Goal: Task Accomplishment & Management: Manage account settings

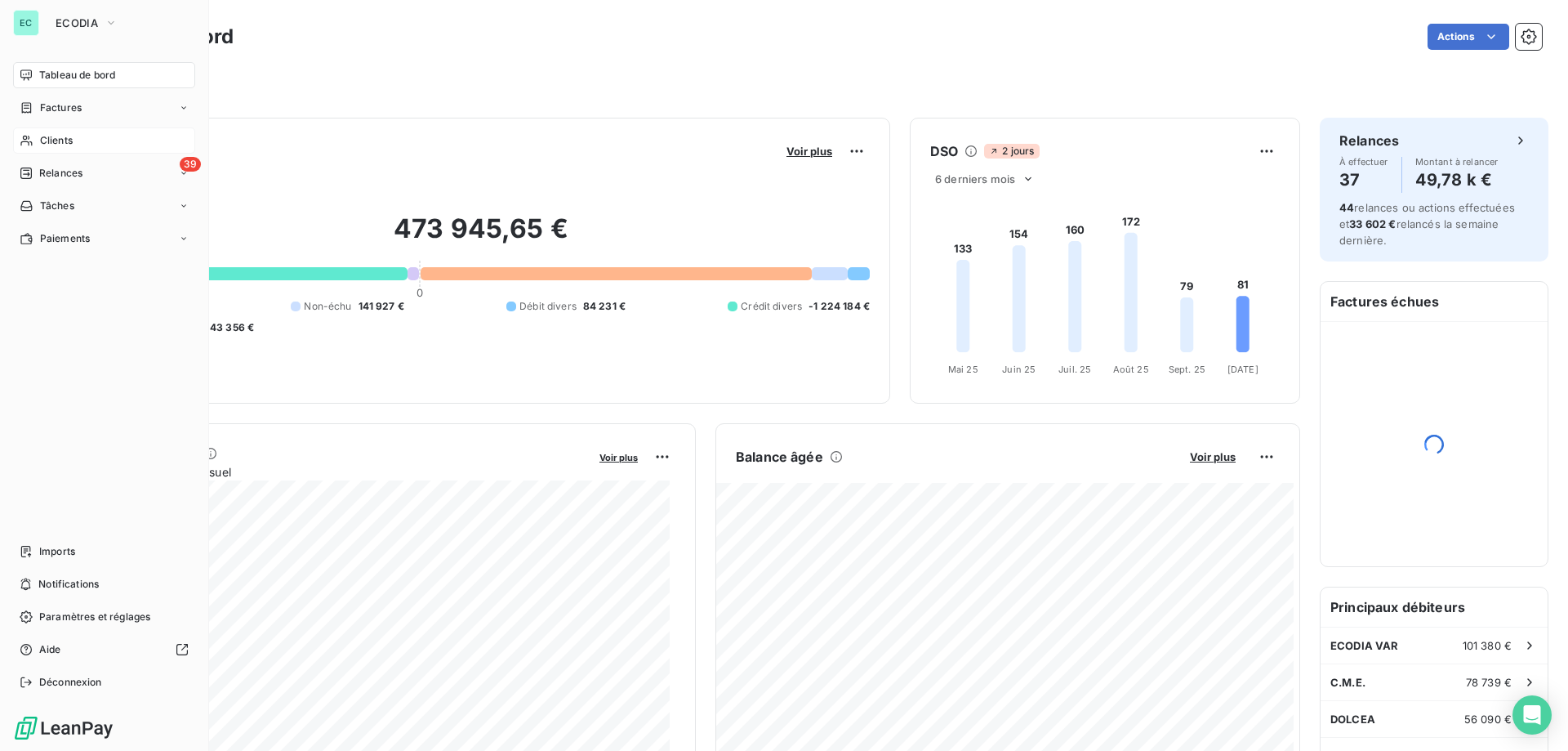
click at [114, 138] on div "Clients" at bounding box center [104, 140] width 182 height 26
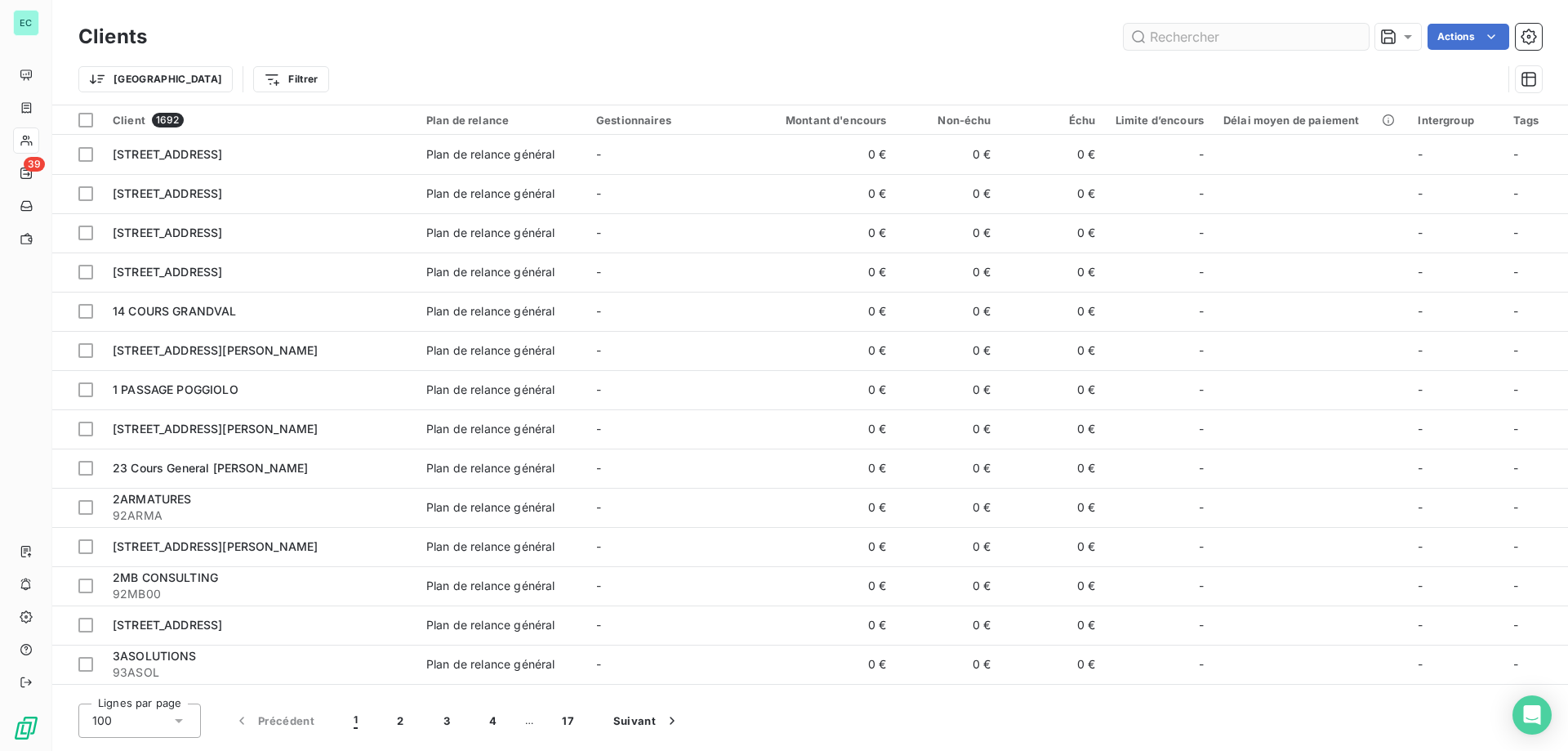
click at [1203, 43] on input "text" at bounding box center [1246, 36] width 245 height 26
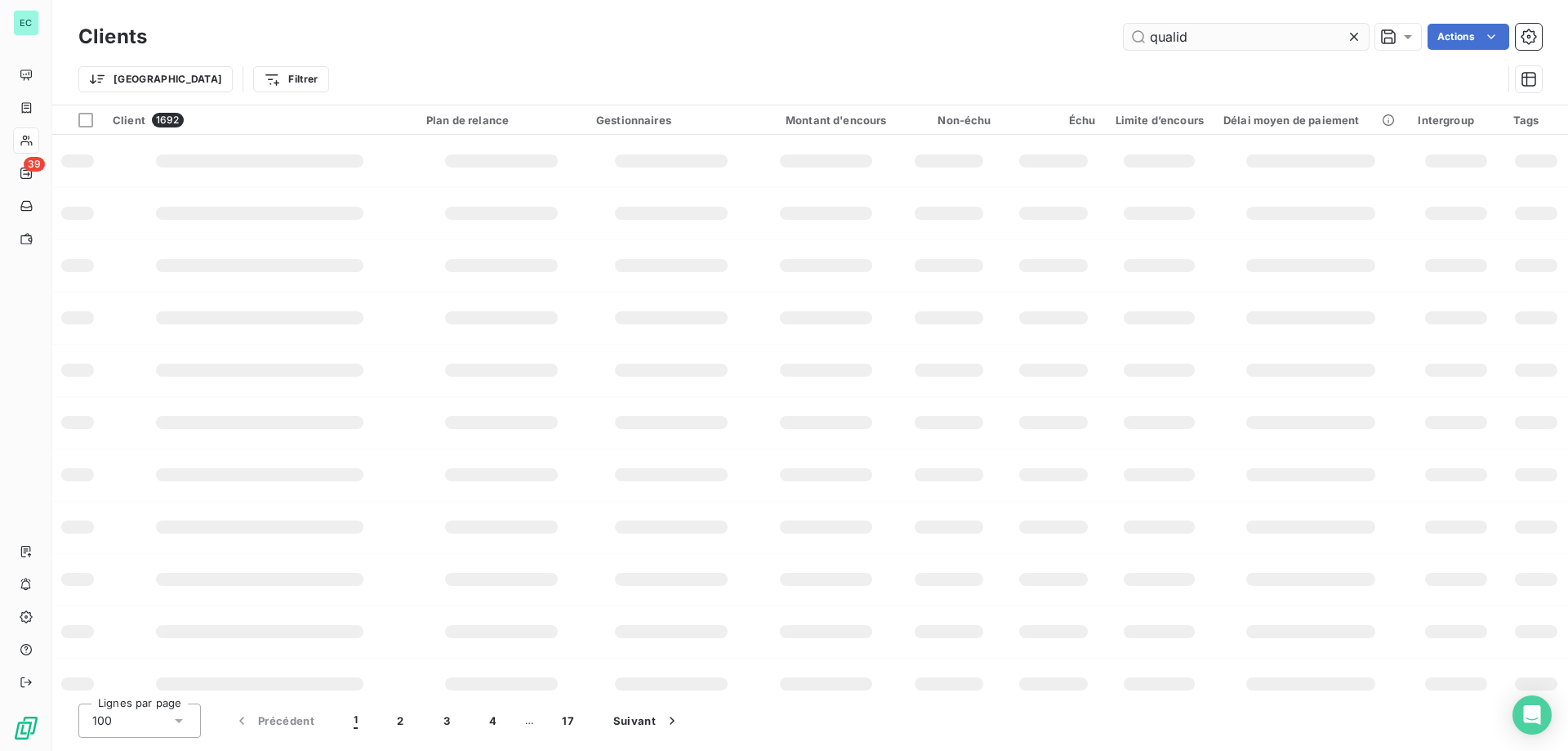
type input "qualid"
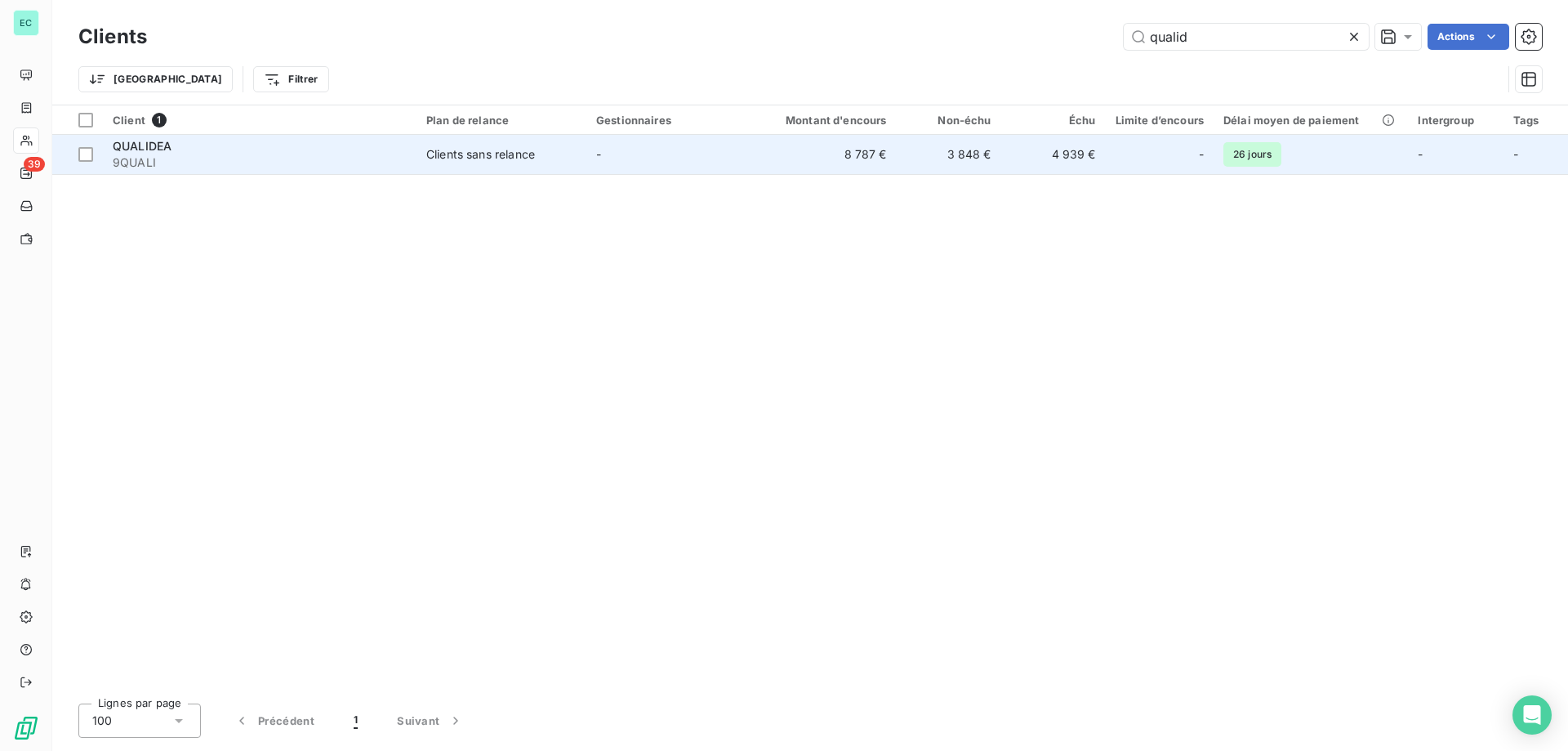
click at [867, 162] on td "8 787 €" at bounding box center [826, 154] width 141 height 39
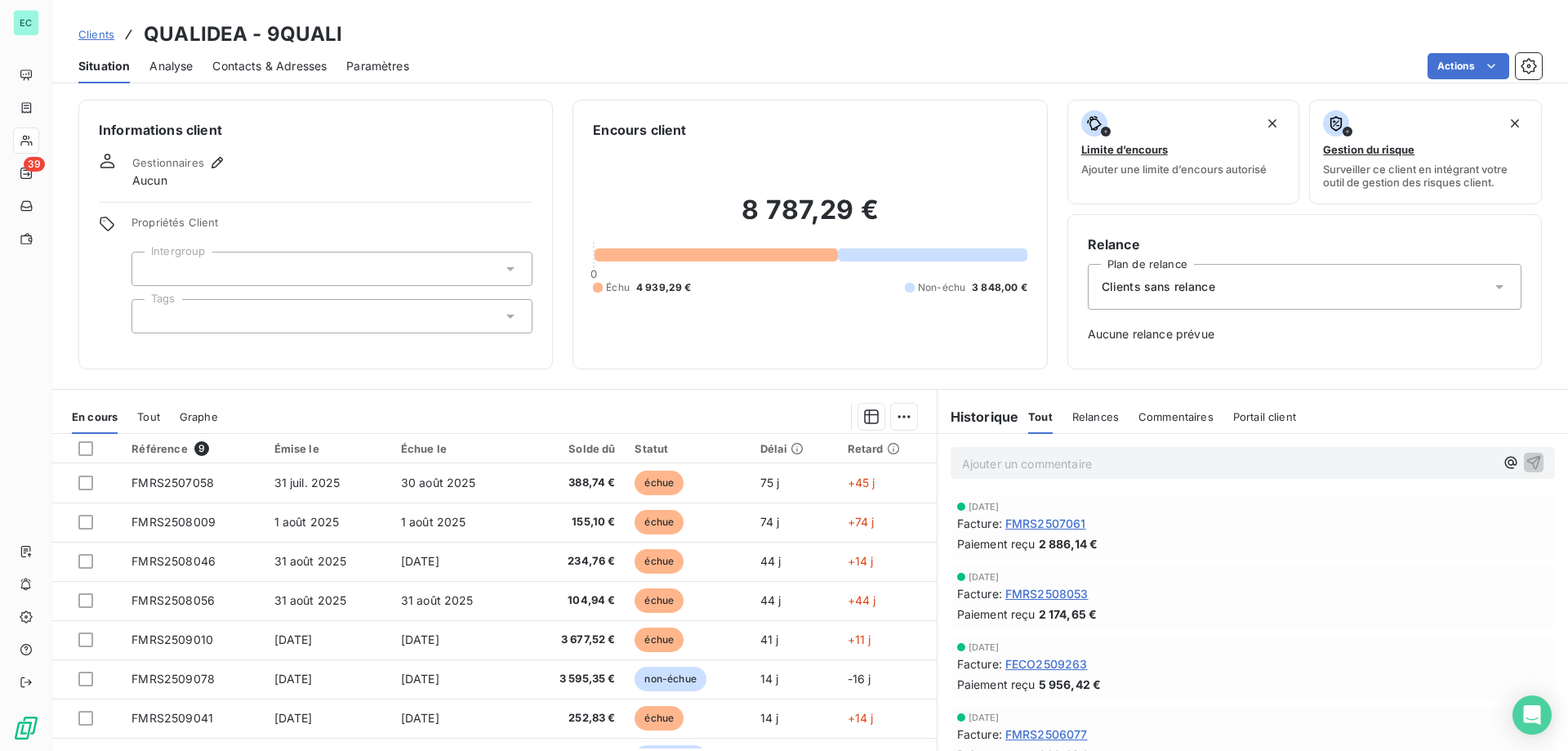
click at [1094, 464] on p "Ajouter un commentaire ﻿" at bounding box center [1228, 464] width 533 height 21
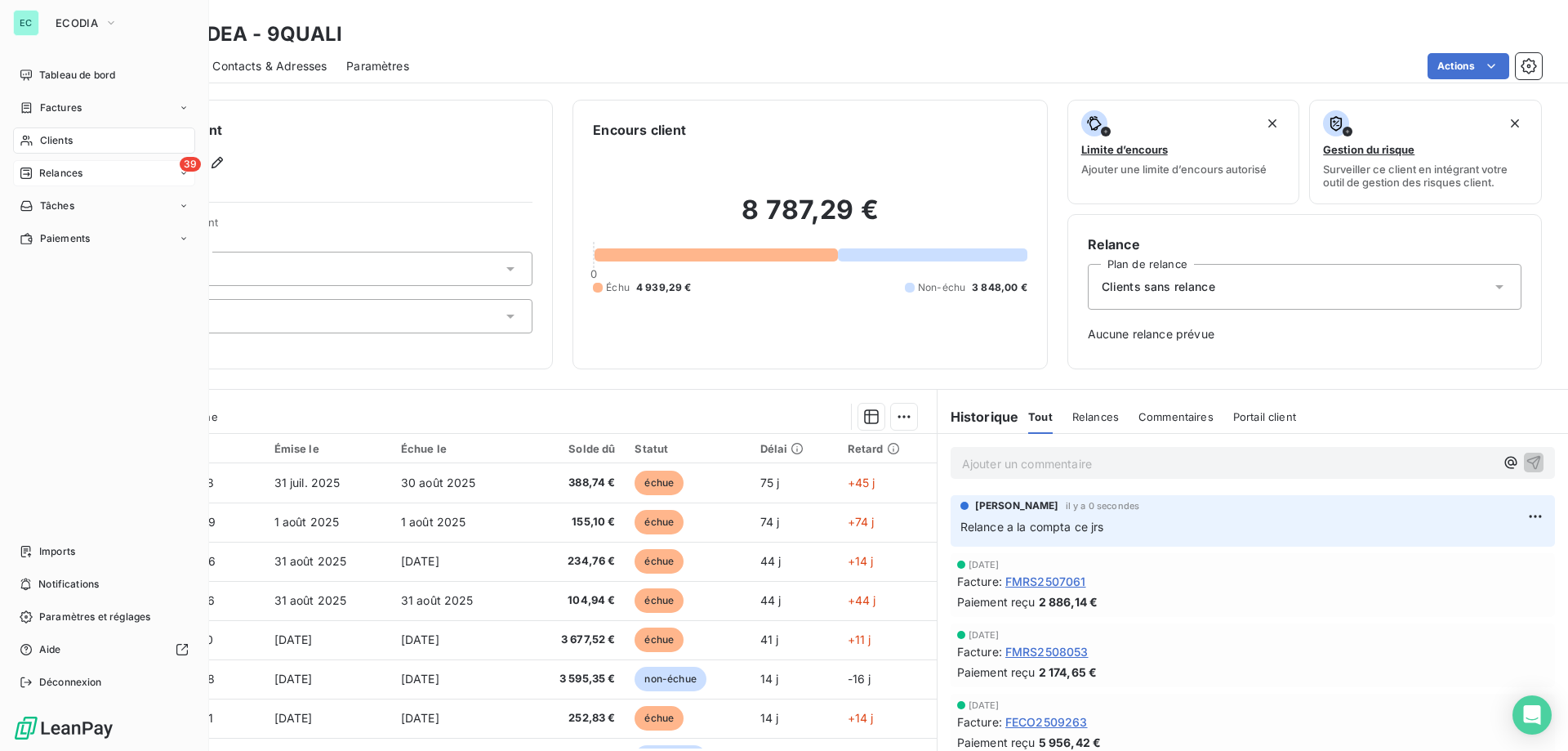
click at [56, 175] on span "Relances" at bounding box center [61, 173] width 43 height 15
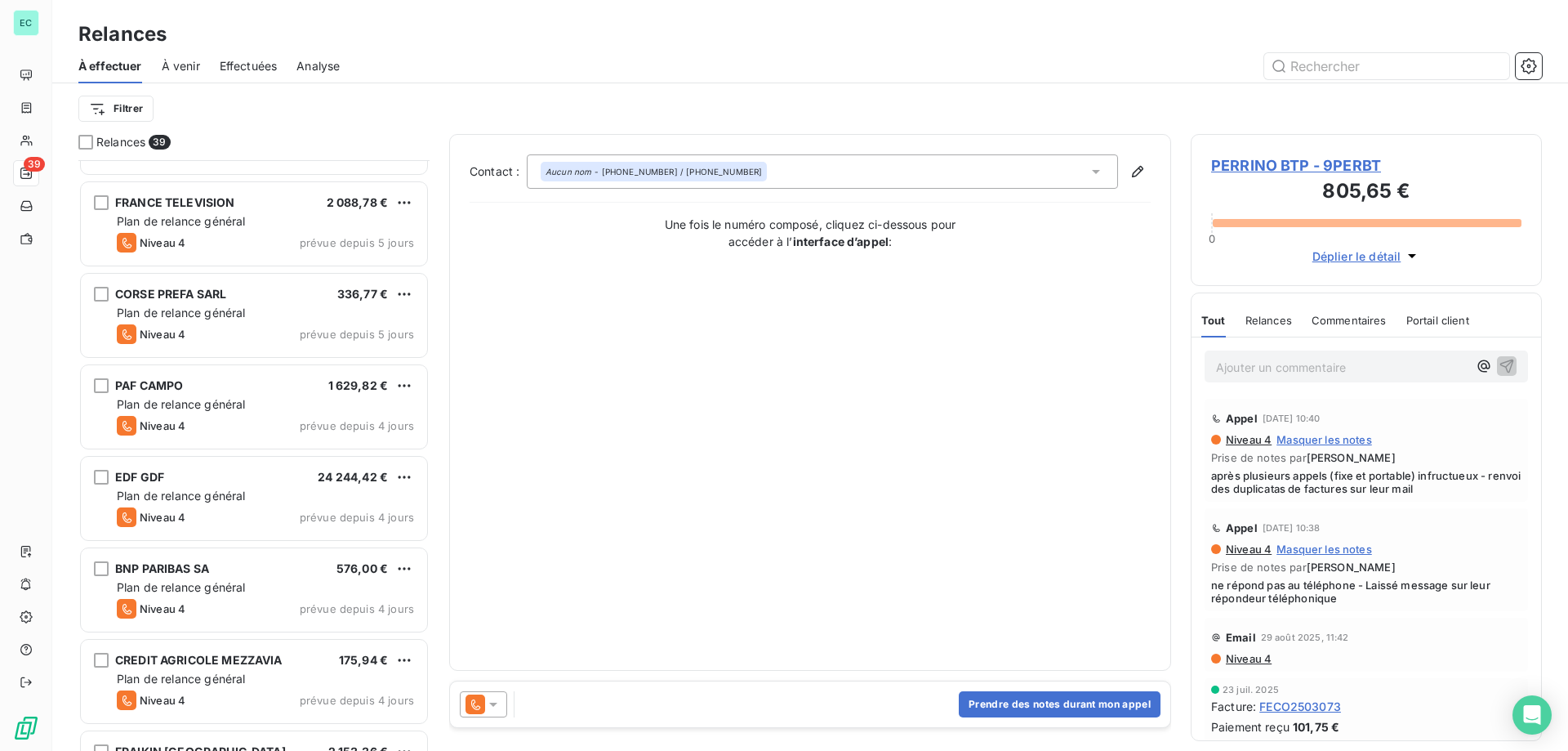
scroll to position [246, 0]
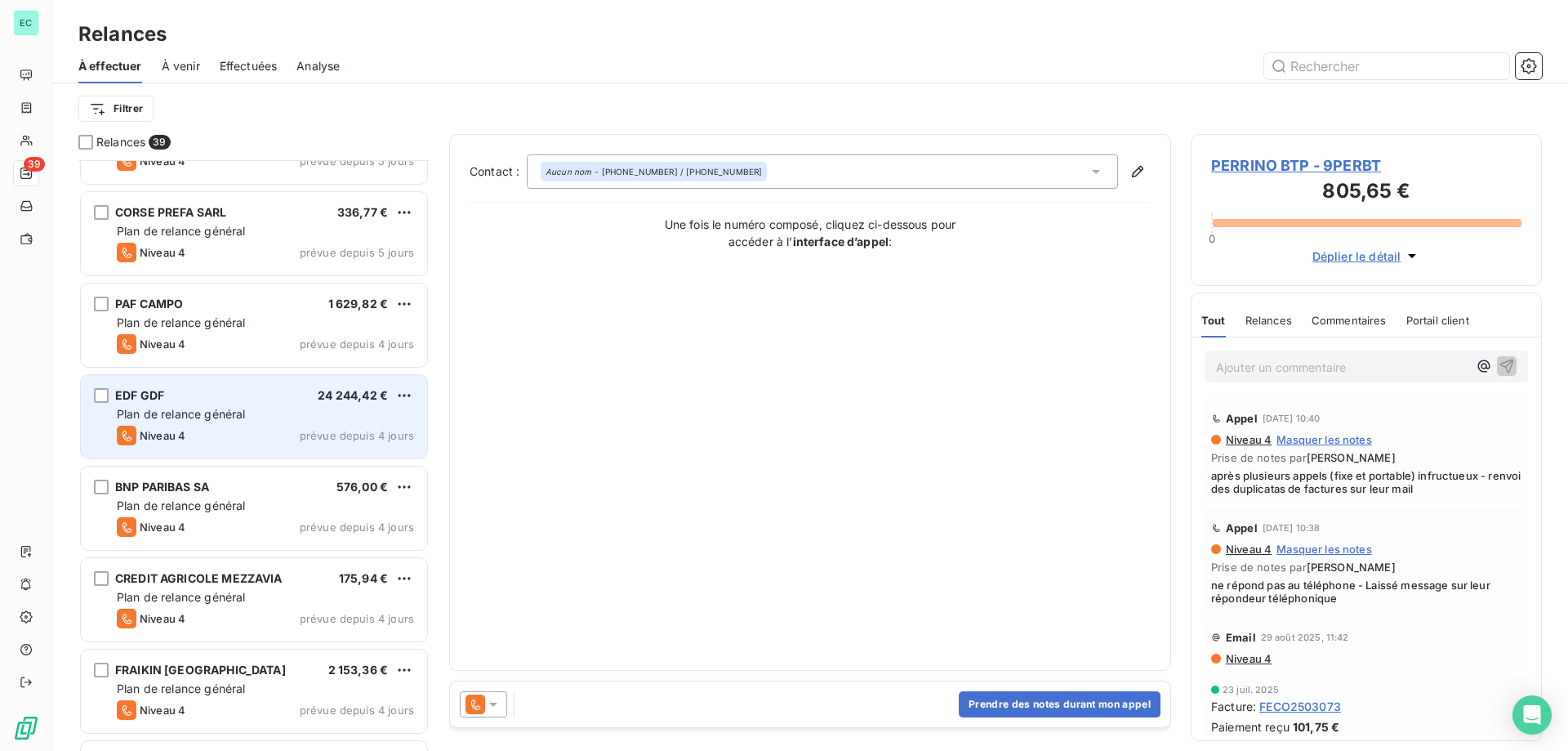
click at [368, 406] on div "Plan de relance général" at bounding box center [265, 415] width 297 height 17
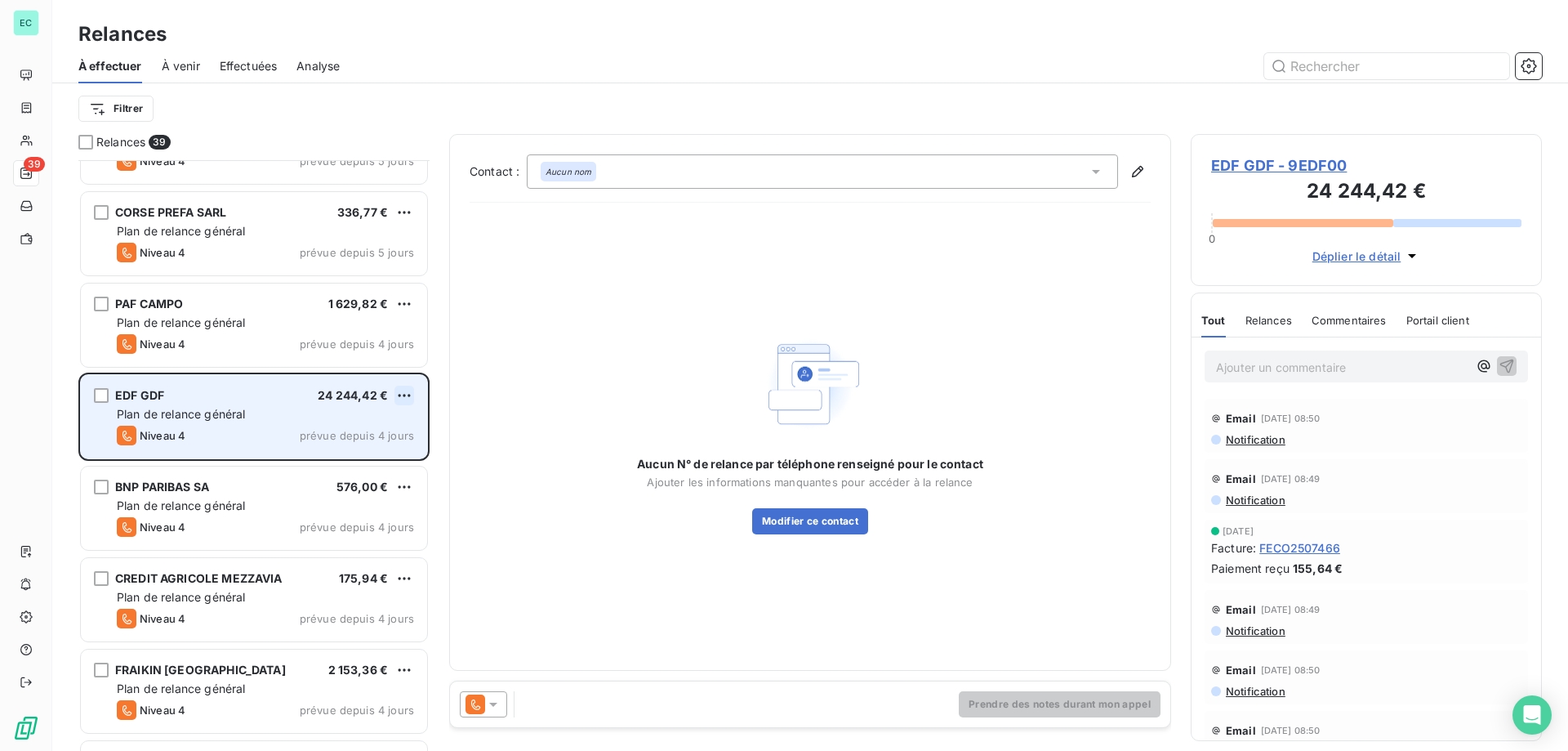
click at [401, 390] on html "EC 39 Relances À effectuer À venir Effectuées Analyse Filtrer Relances 39 CORSE…" at bounding box center [784, 376] width 1568 height 751
click at [340, 459] on div "Passer cette action" at bounding box center [334, 457] width 146 height 26
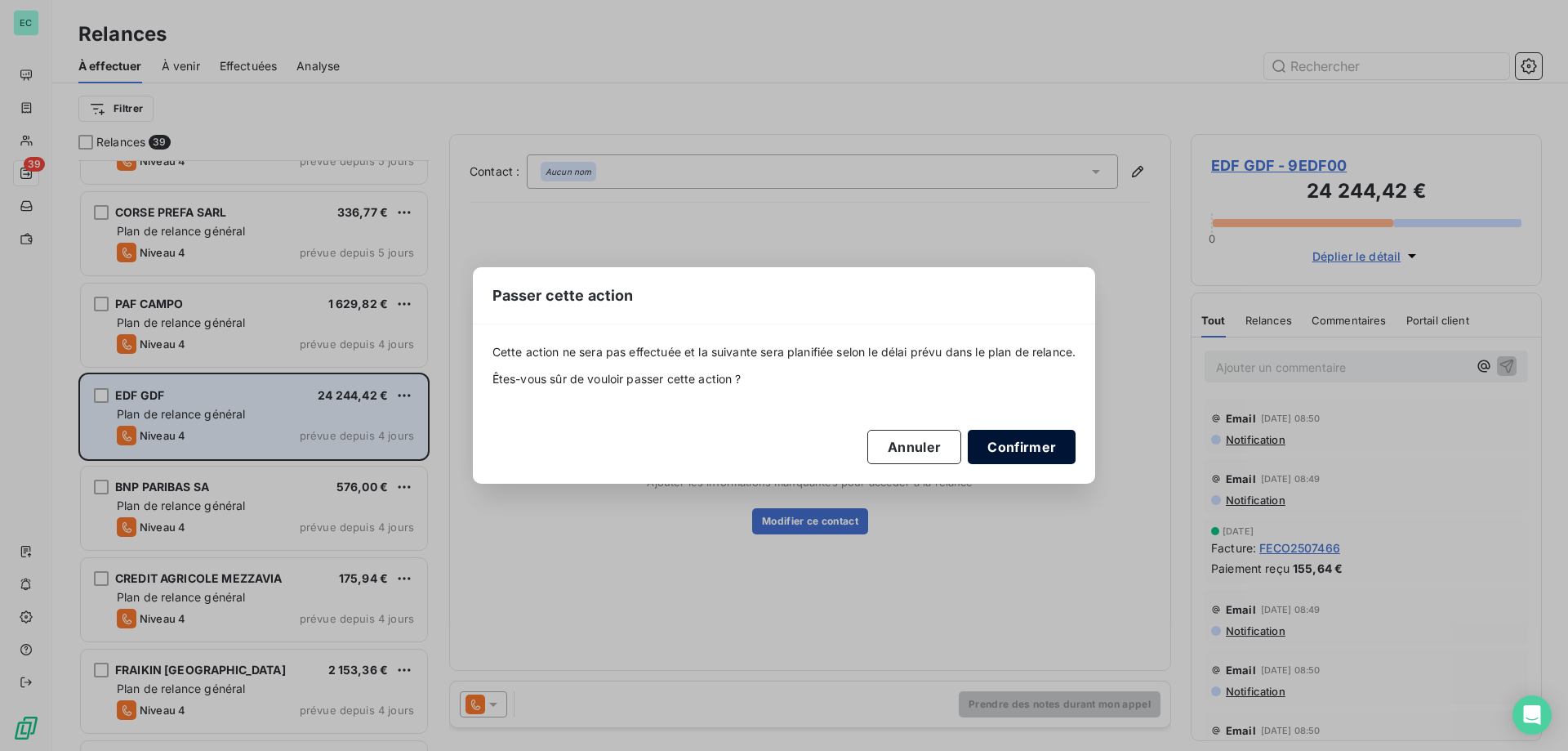
click at [1031, 453] on button "Confirmer" at bounding box center [1022, 446] width 108 height 34
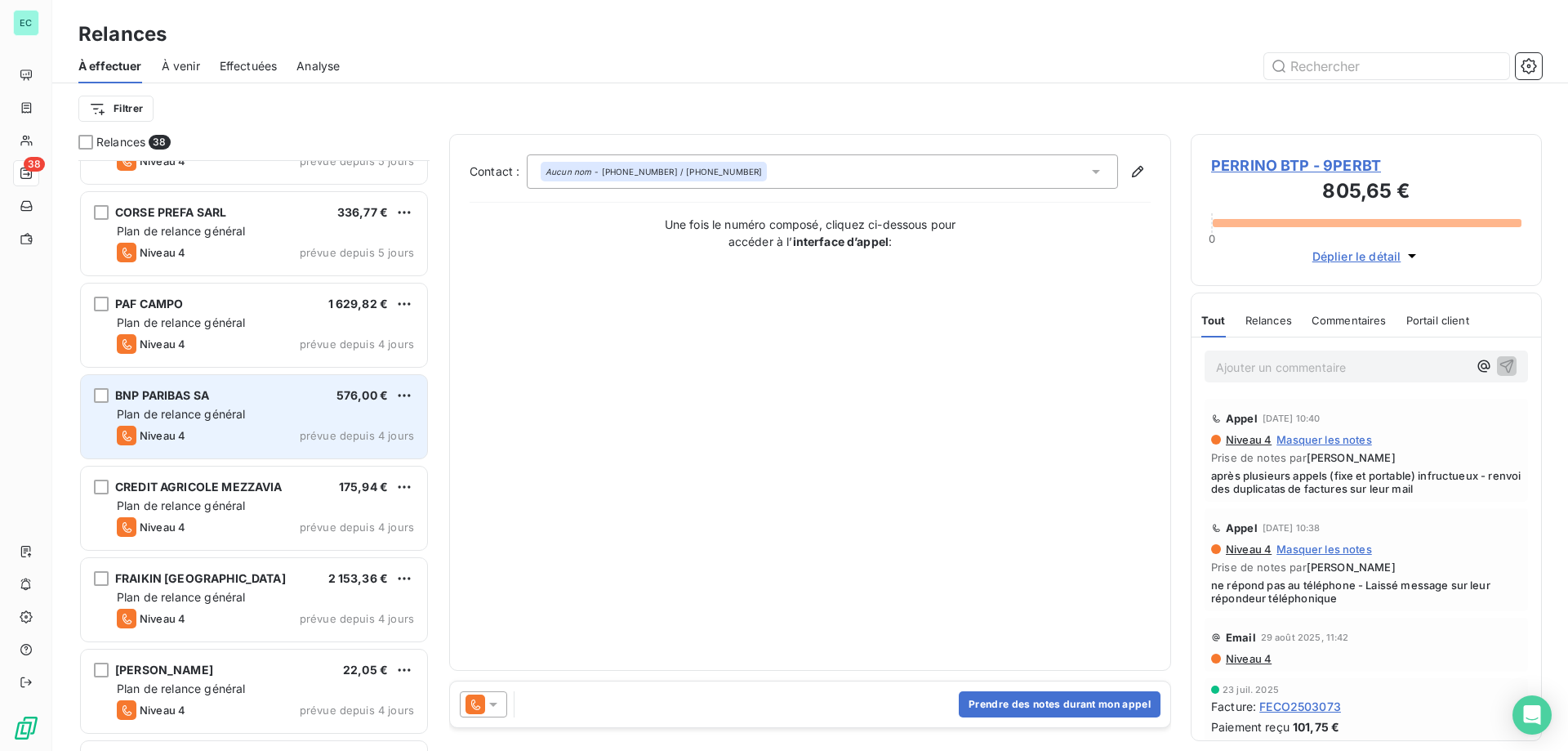
click at [314, 433] on span "prévue depuis 4 jours" at bounding box center [356, 435] width 114 height 13
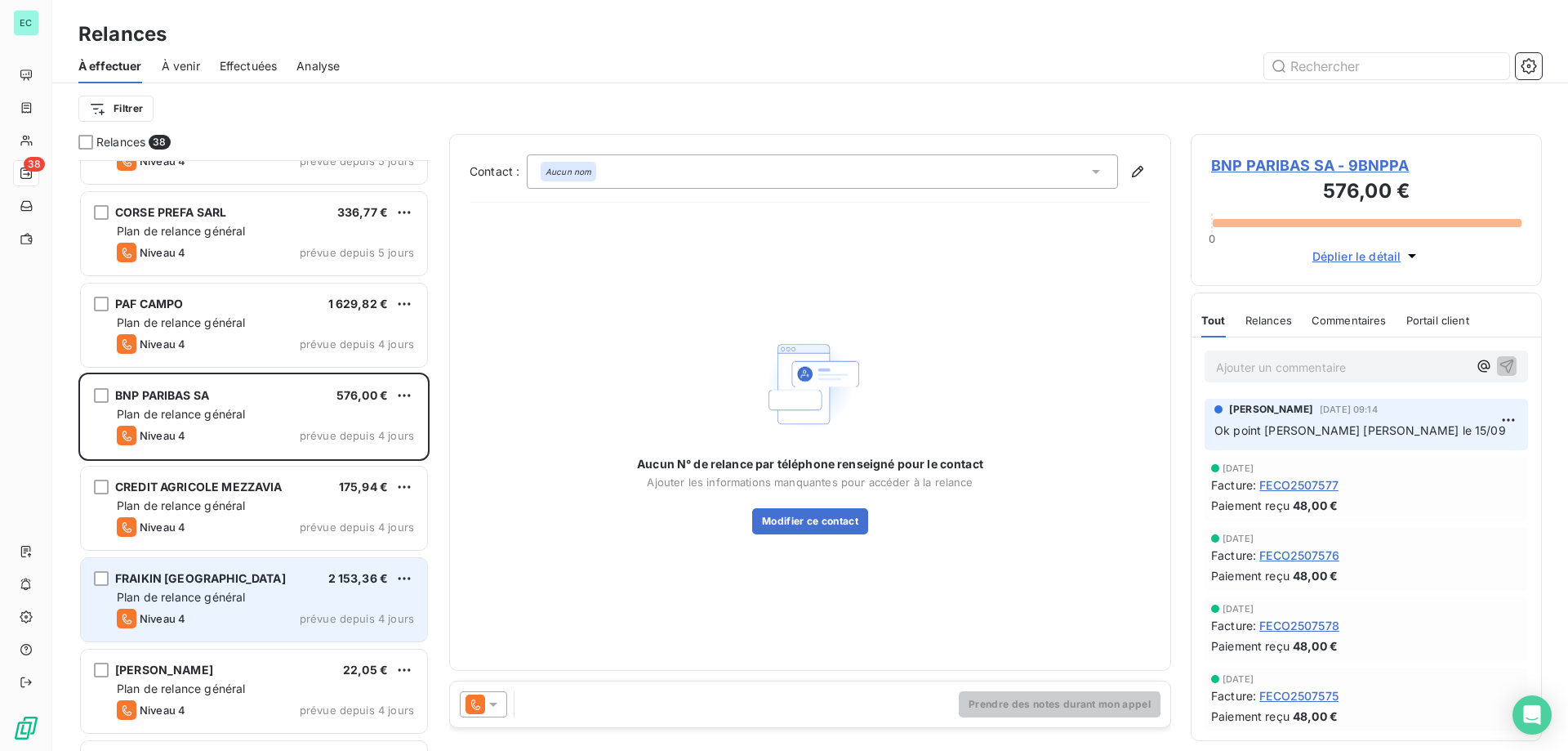
click at [273, 577] on div "FRAIKIN FRANCE 2 153,36 €" at bounding box center [265, 579] width 297 height 15
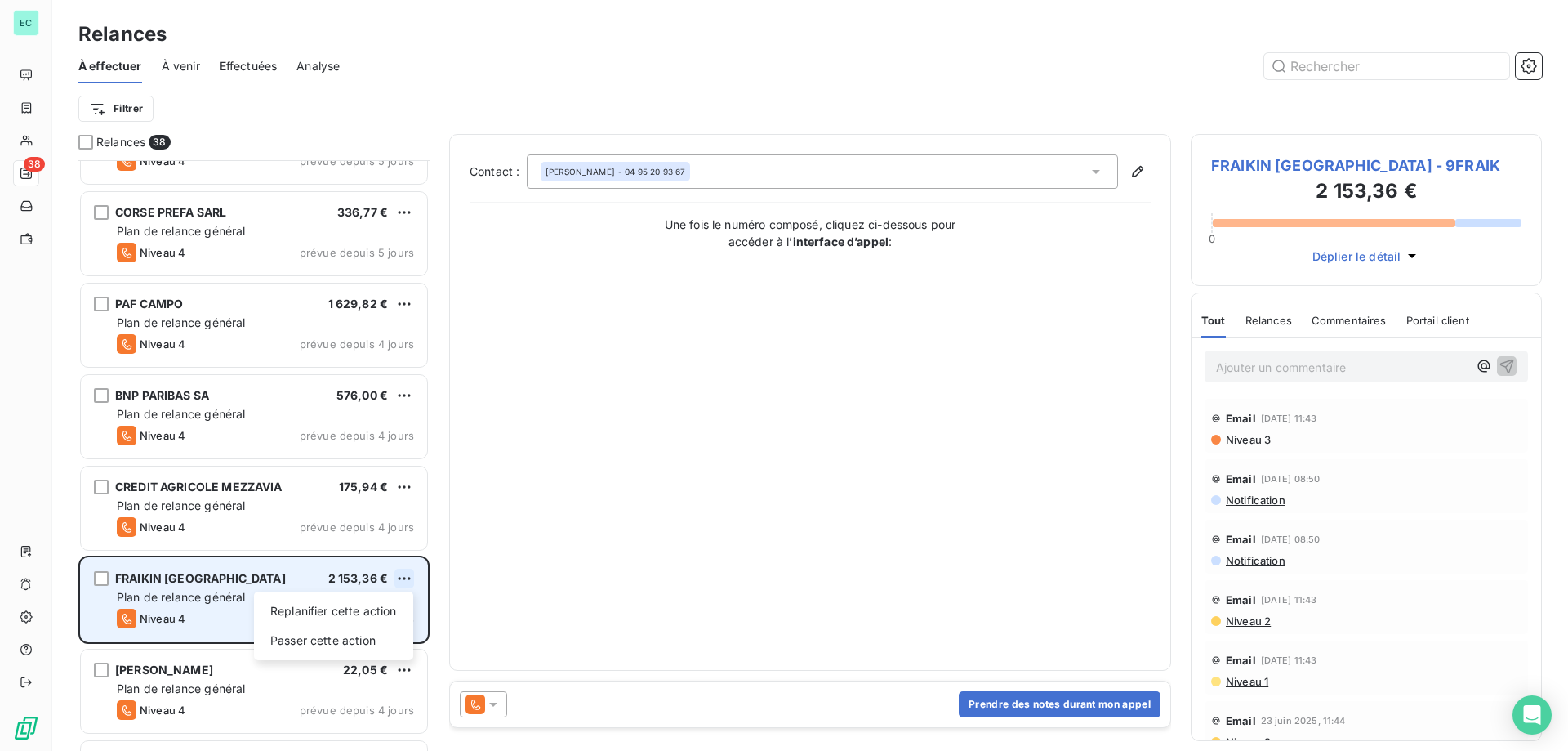
click at [405, 574] on html "EC 38 Relances À effectuer À venir Effectuées Analyse Filtrer Relances 38 CORSE…" at bounding box center [784, 376] width 1568 height 751
click at [343, 634] on div "Passer cette action" at bounding box center [334, 639] width 146 height 26
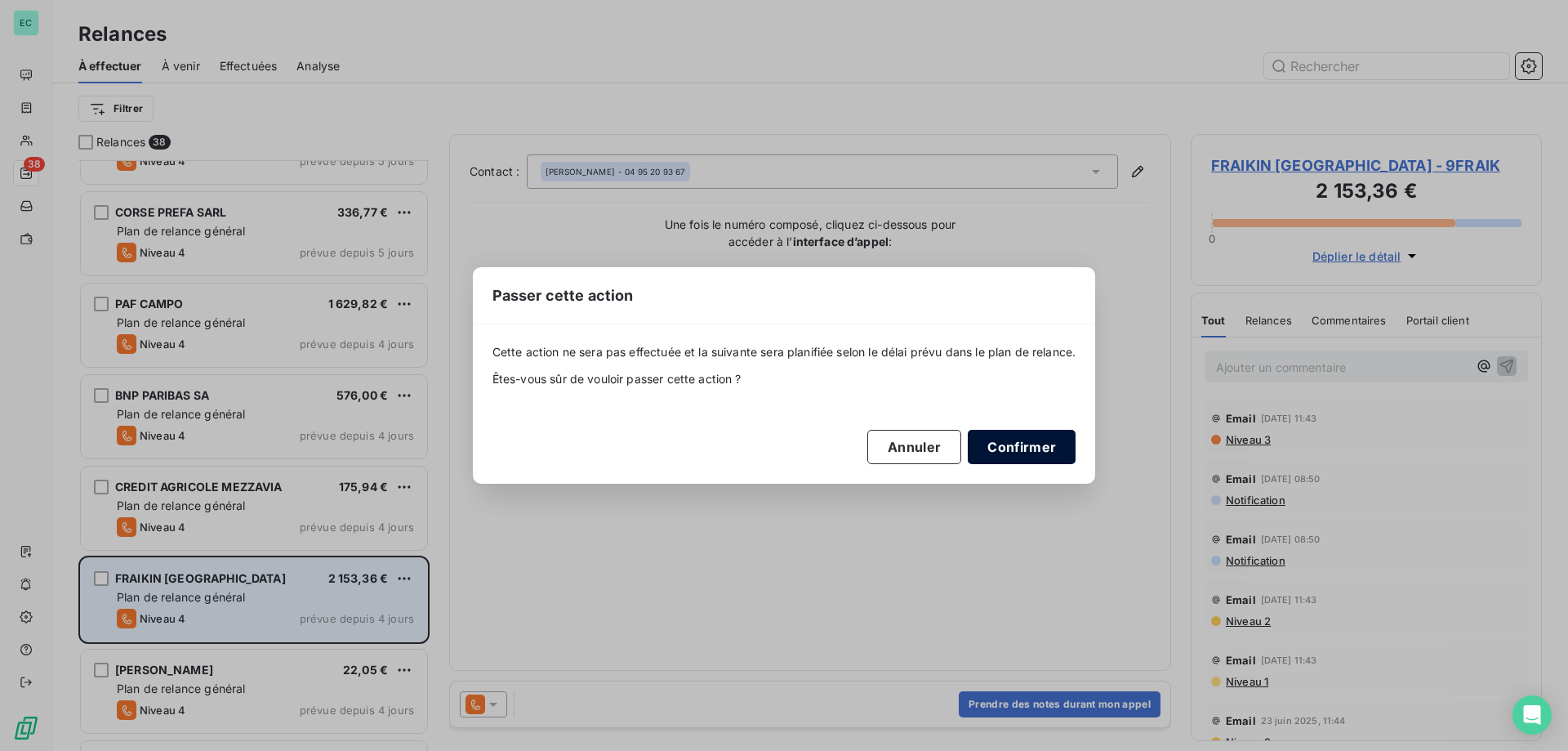
click at [1025, 441] on button "Confirmer" at bounding box center [1022, 446] width 108 height 34
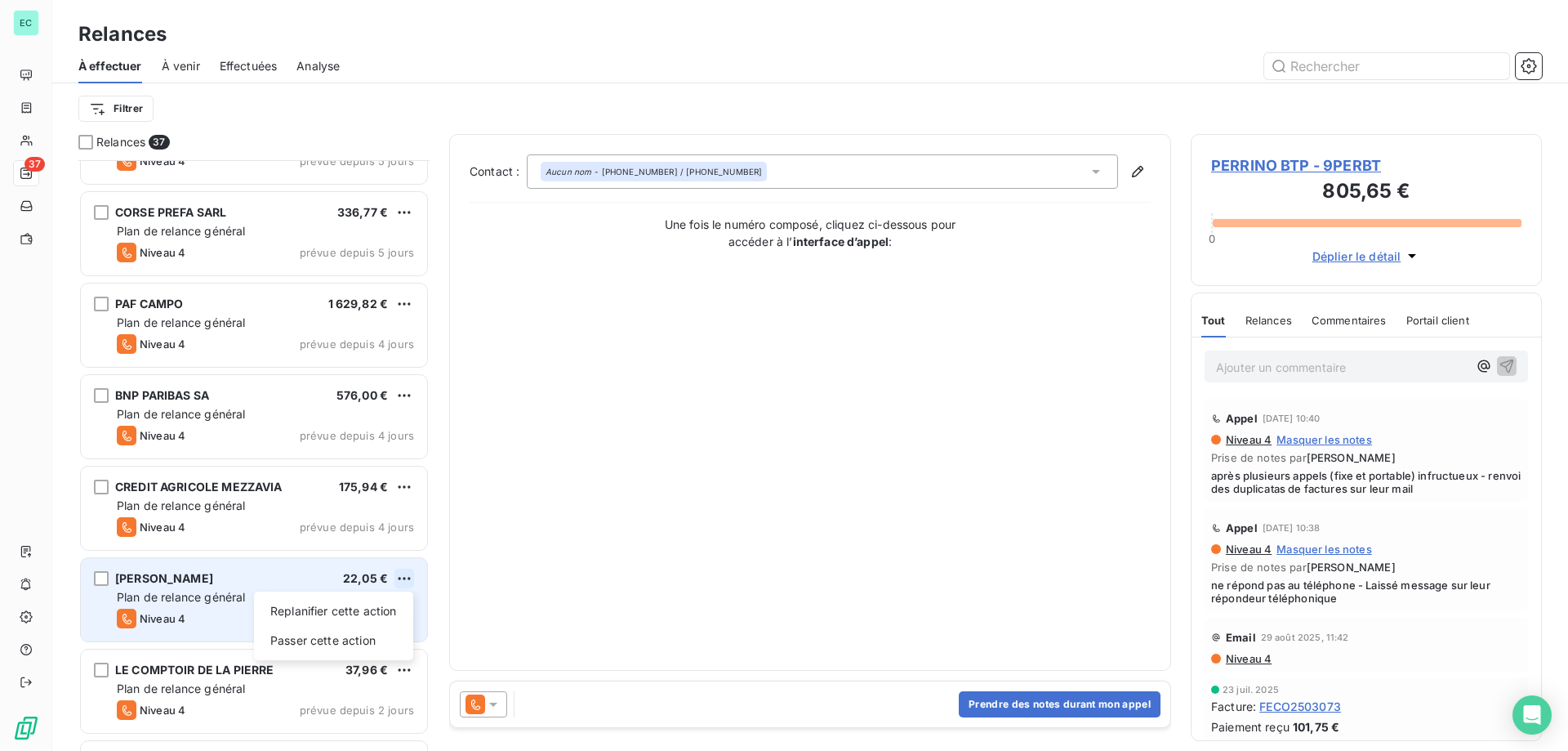
click at [410, 582] on html "EC 37 Relances À effectuer À venir Effectuées Analyse Filtrer Relances 37 CORSE…" at bounding box center [784, 376] width 1568 height 751
click at [354, 640] on div "Passer cette action" at bounding box center [334, 639] width 146 height 26
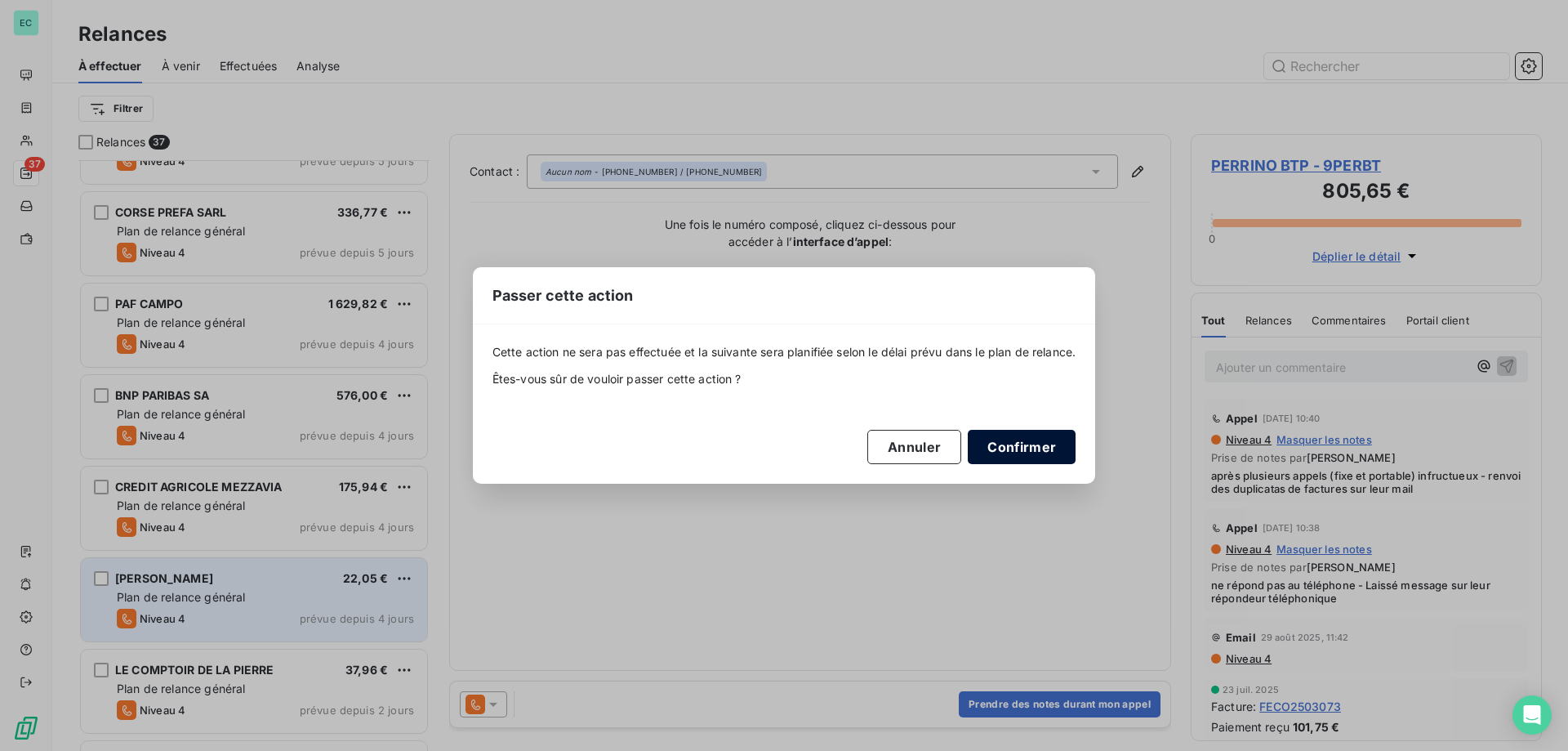
click at [1033, 441] on button "Confirmer" at bounding box center [1022, 446] width 108 height 34
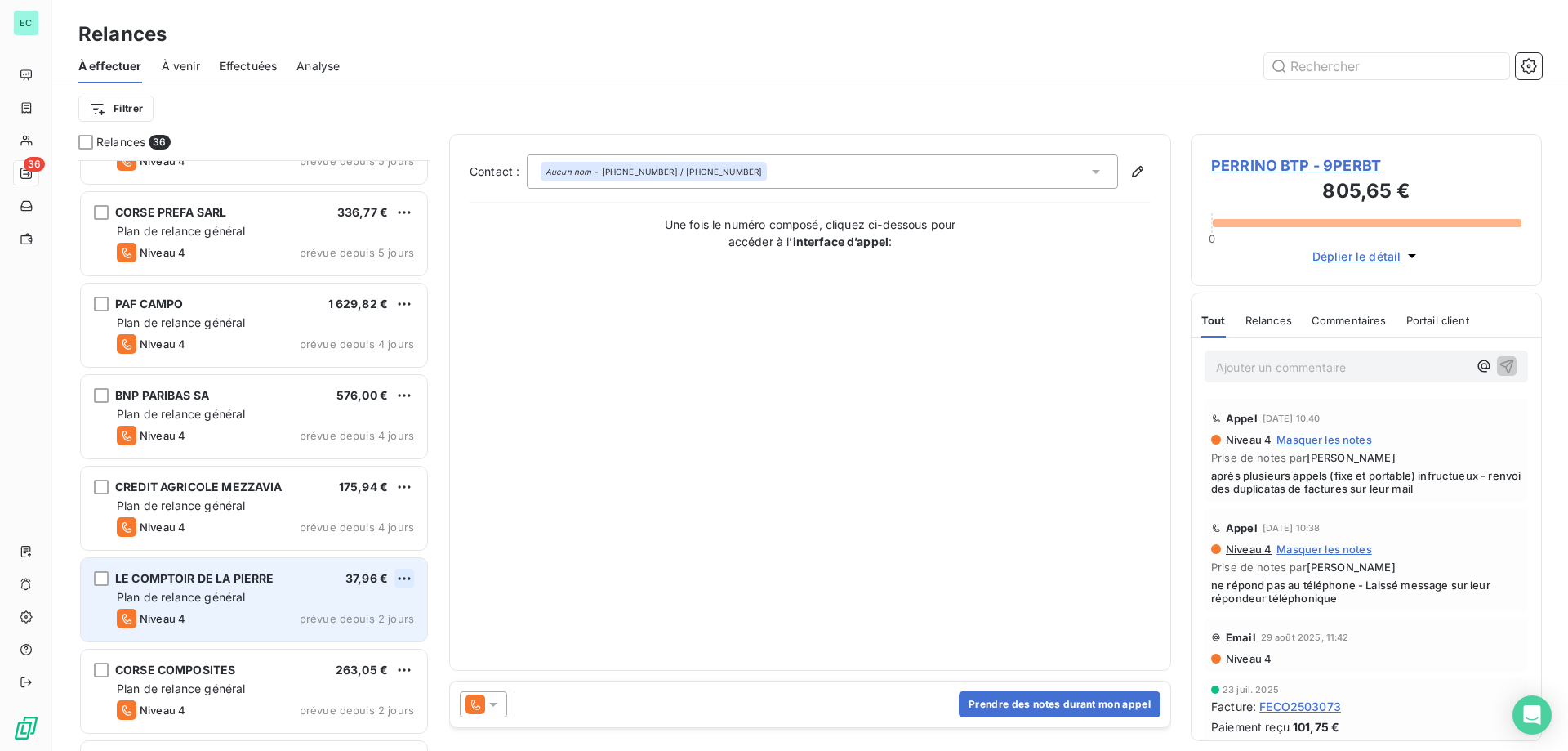
click at [406, 579] on html "EC 36 Relances À effectuer À venir Effectuées Analyse Filtrer Relances 36 CORSE…" at bounding box center [784, 376] width 1568 height 751
click at [356, 640] on div "Passer cette action" at bounding box center [334, 639] width 146 height 26
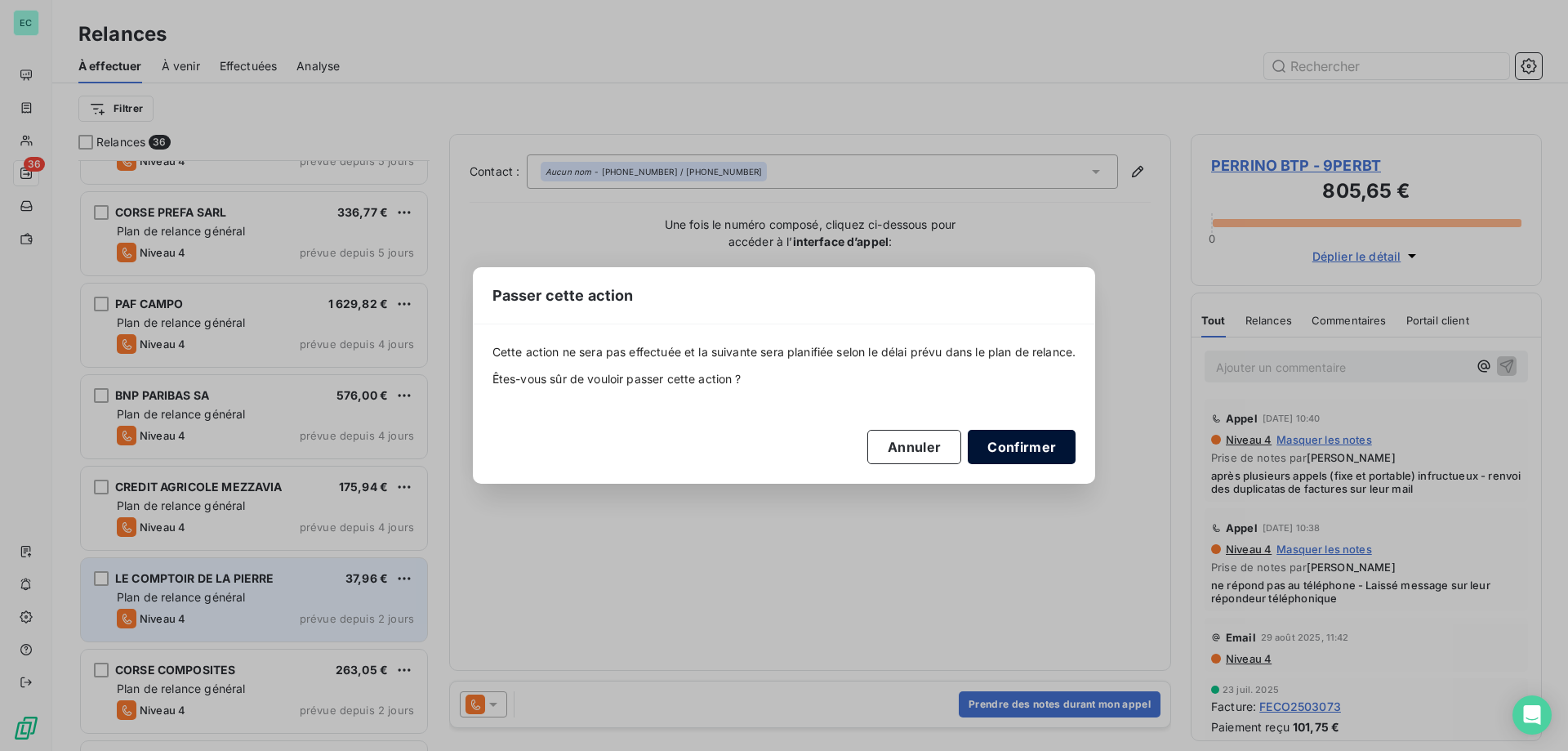
click at [993, 458] on button "Confirmer" at bounding box center [1022, 446] width 108 height 34
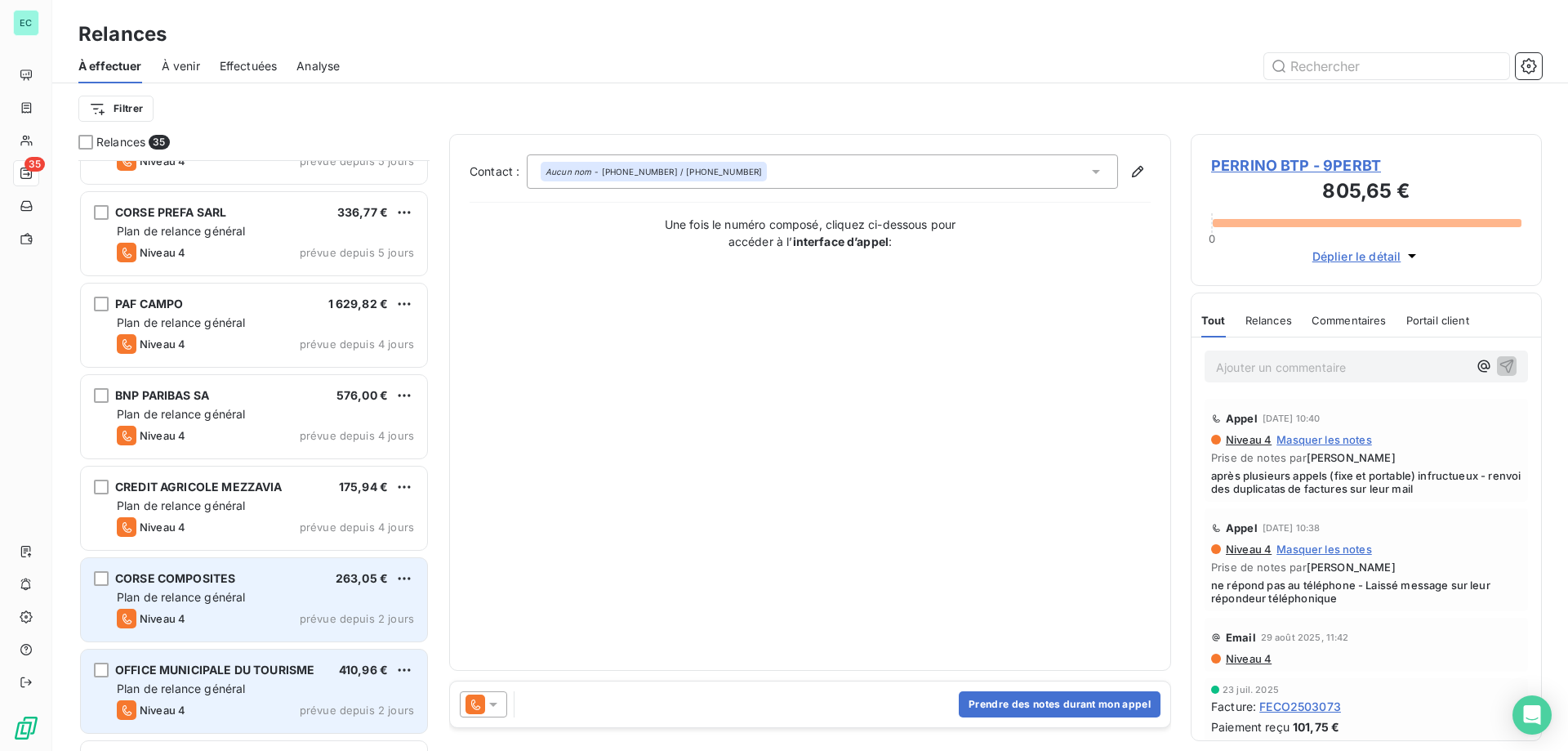
click at [209, 669] on span "OFFICE MUNICIPALE DU TOURISME" at bounding box center [214, 669] width 199 height 14
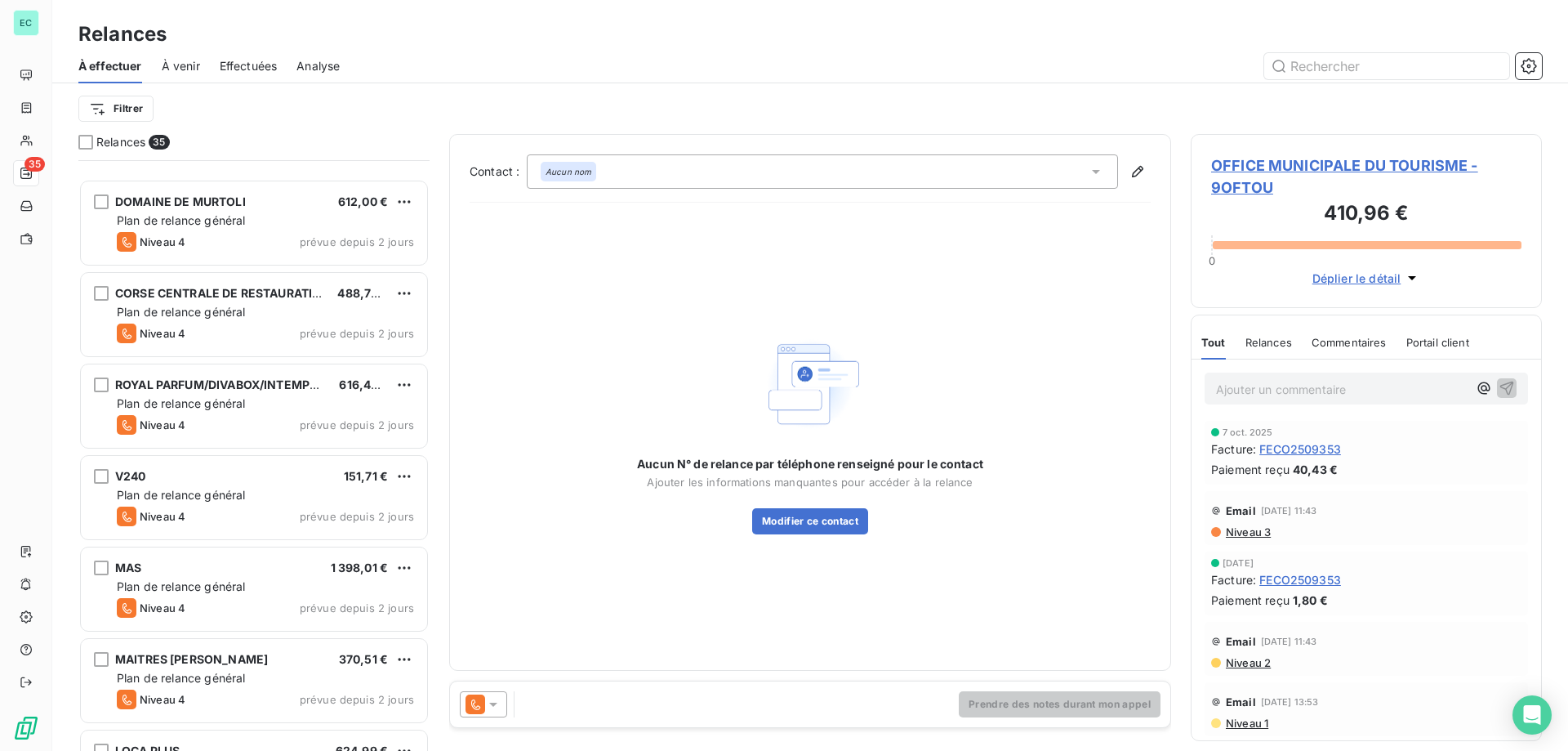
scroll to position [1062, 0]
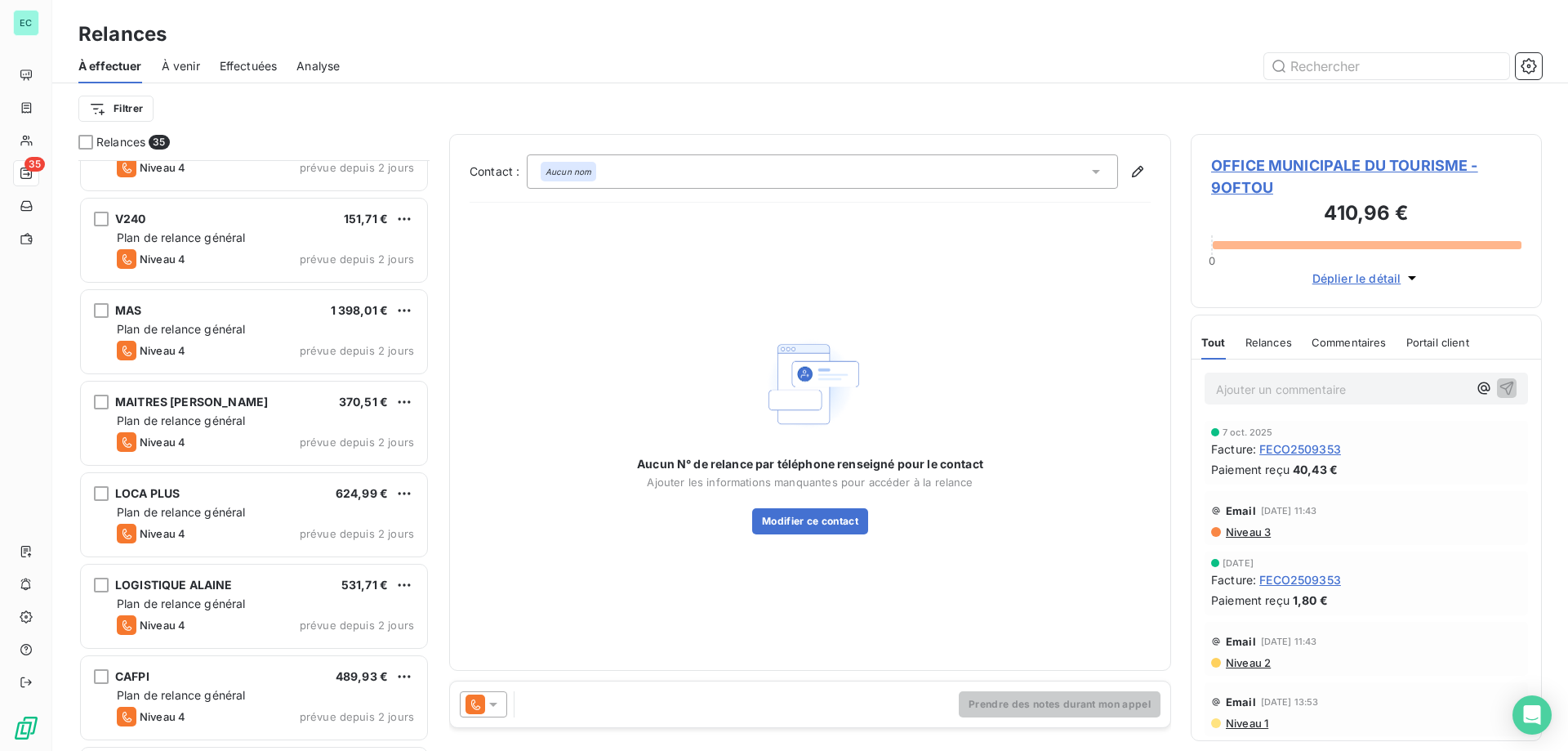
click at [278, 65] on span "Effectuées" at bounding box center [249, 67] width 58 height 17
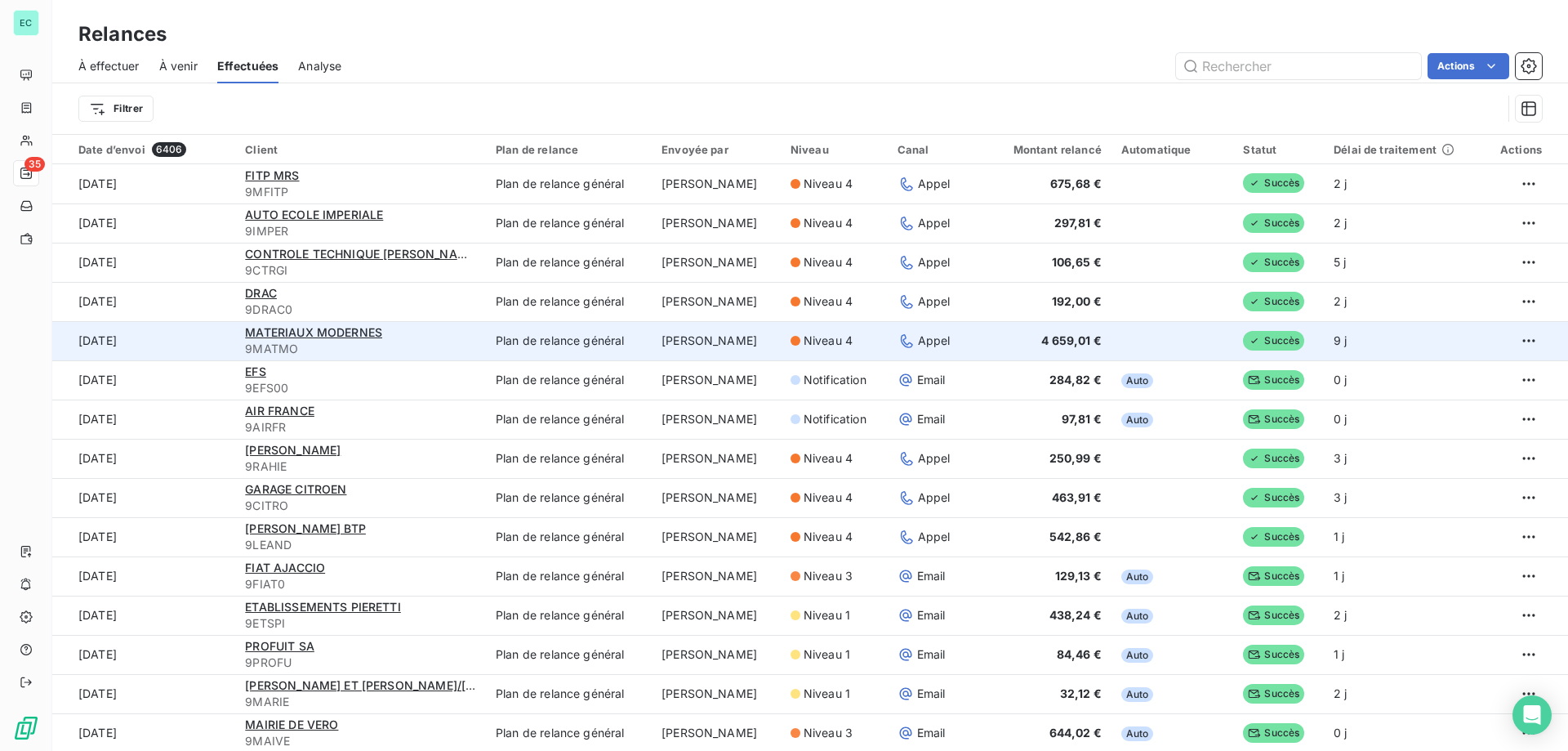
click at [781, 351] on td "FRANCE BOUQUET" at bounding box center [716, 341] width 129 height 39
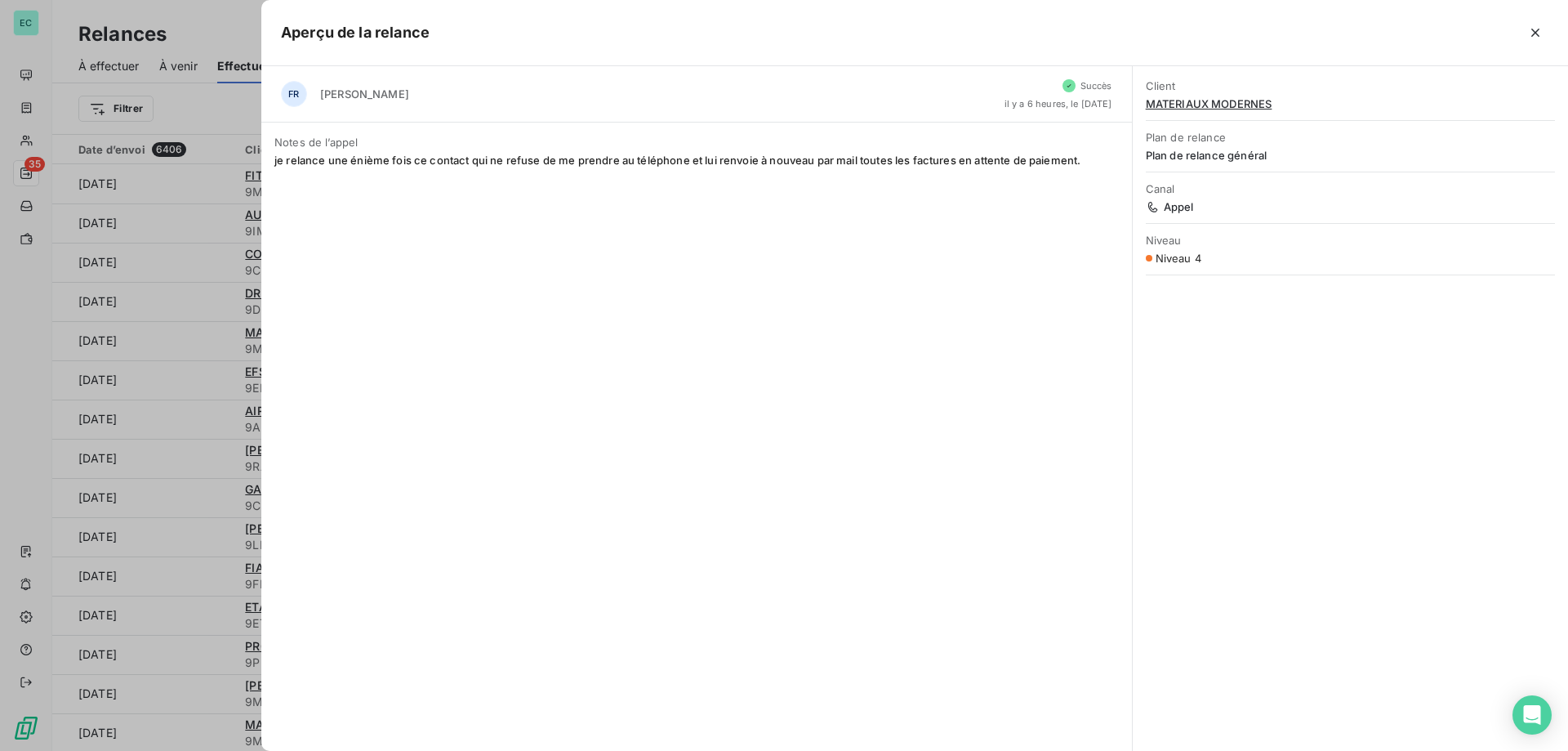
click at [211, 250] on div at bounding box center [784, 376] width 1568 height 751
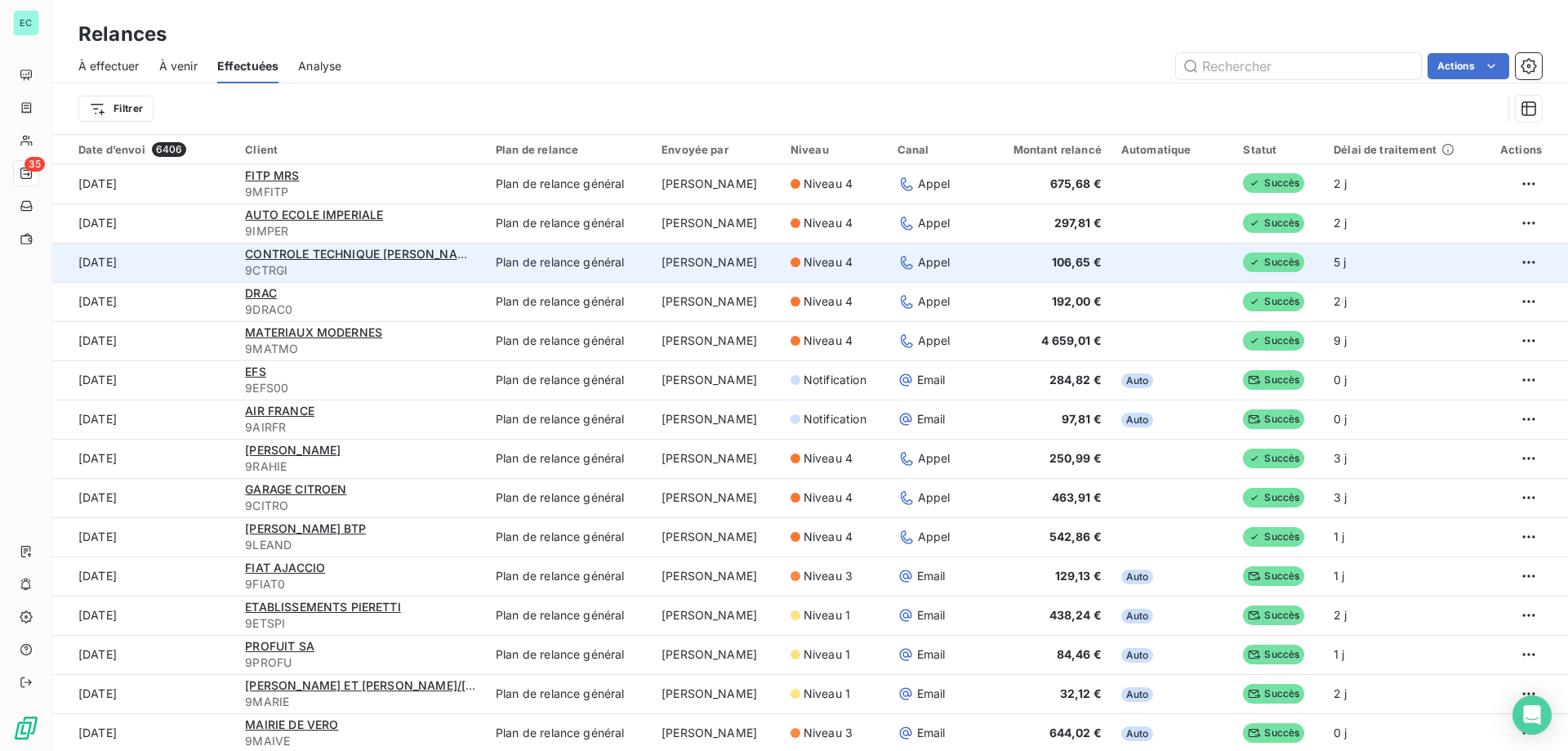
click at [1079, 270] on td "106,65 €" at bounding box center [1040, 261] width 143 height 39
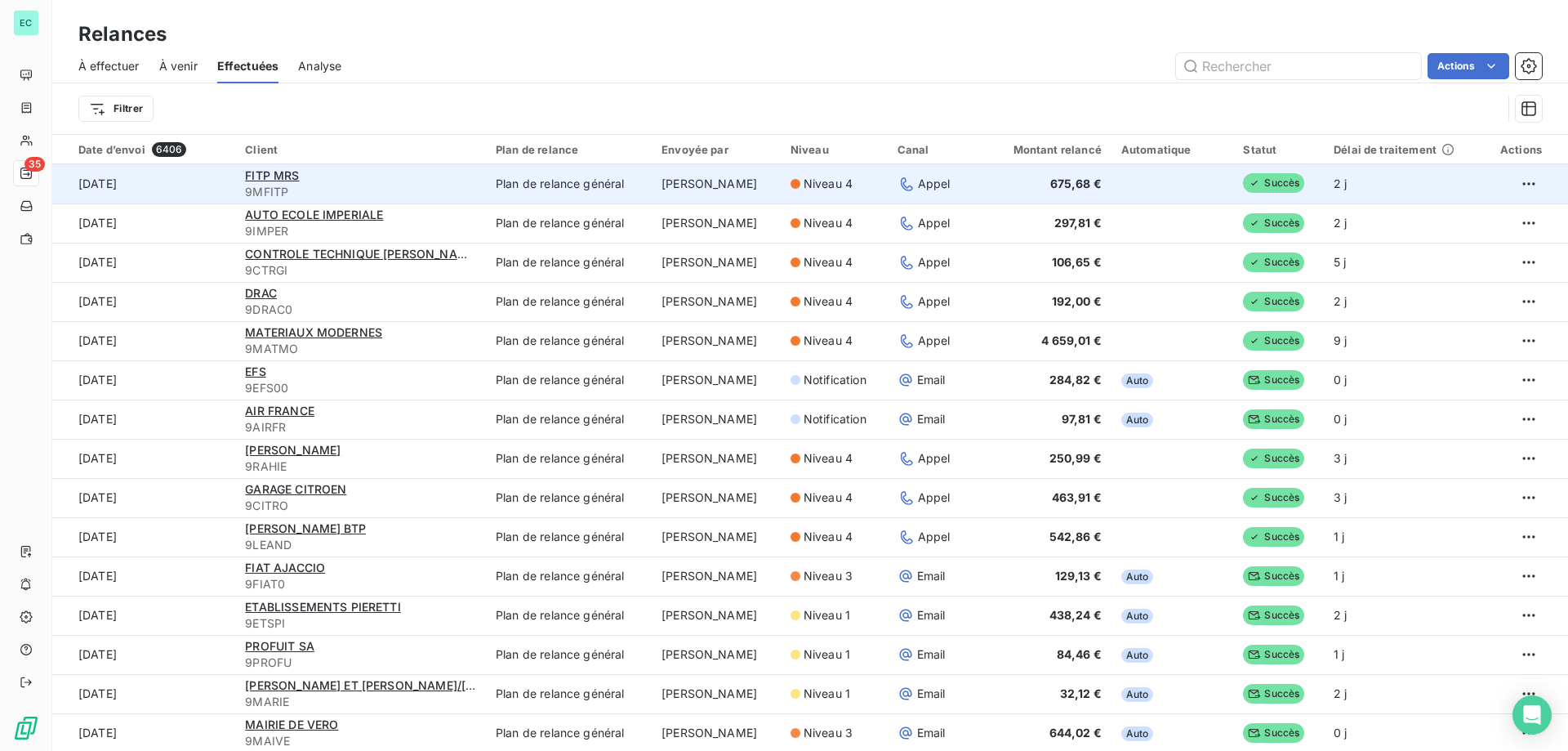
click at [1015, 191] on td "675,68 €" at bounding box center [1040, 183] width 143 height 39
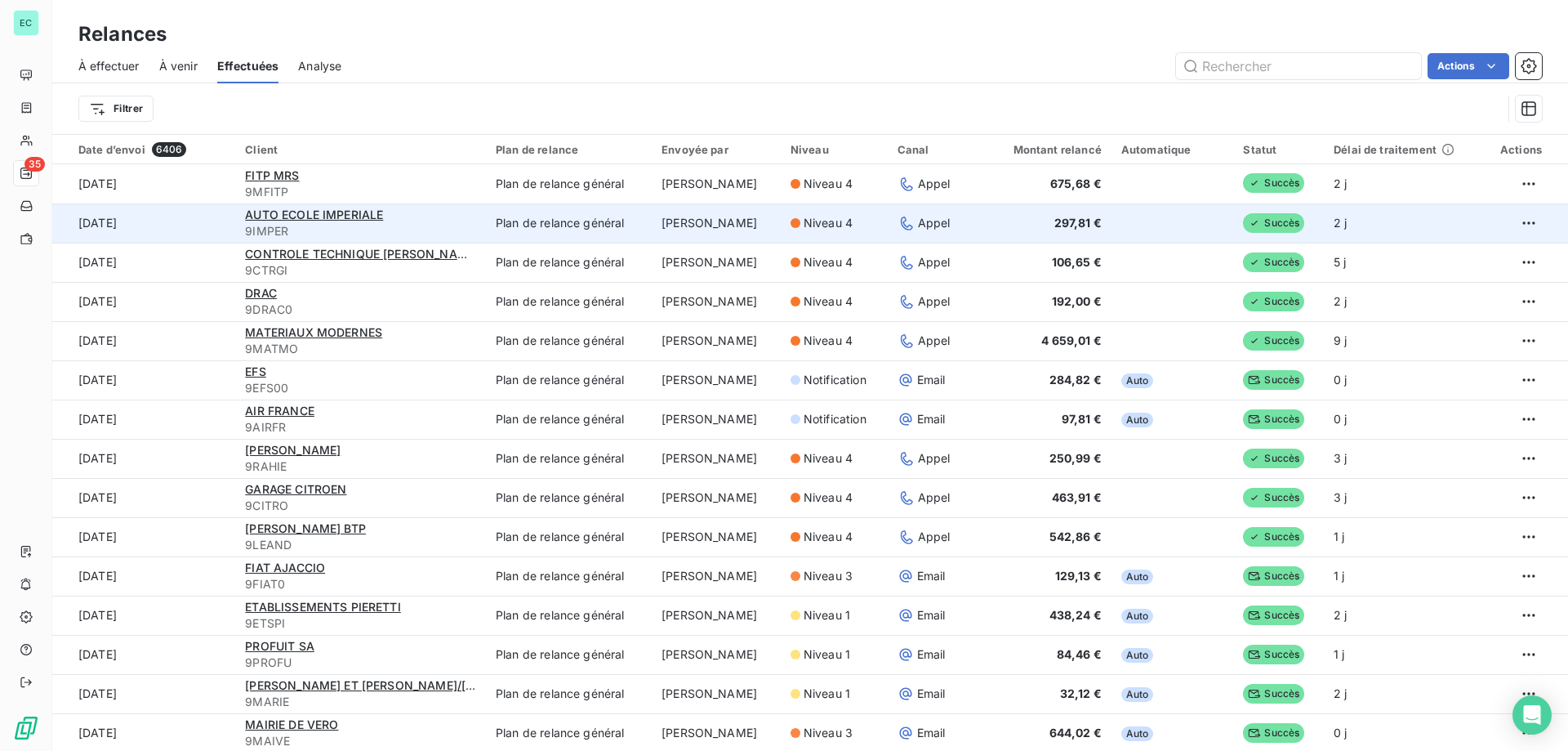
click at [1020, 236] on td "297,81 €" at bounding box center [1040, 222] width 143 height 39
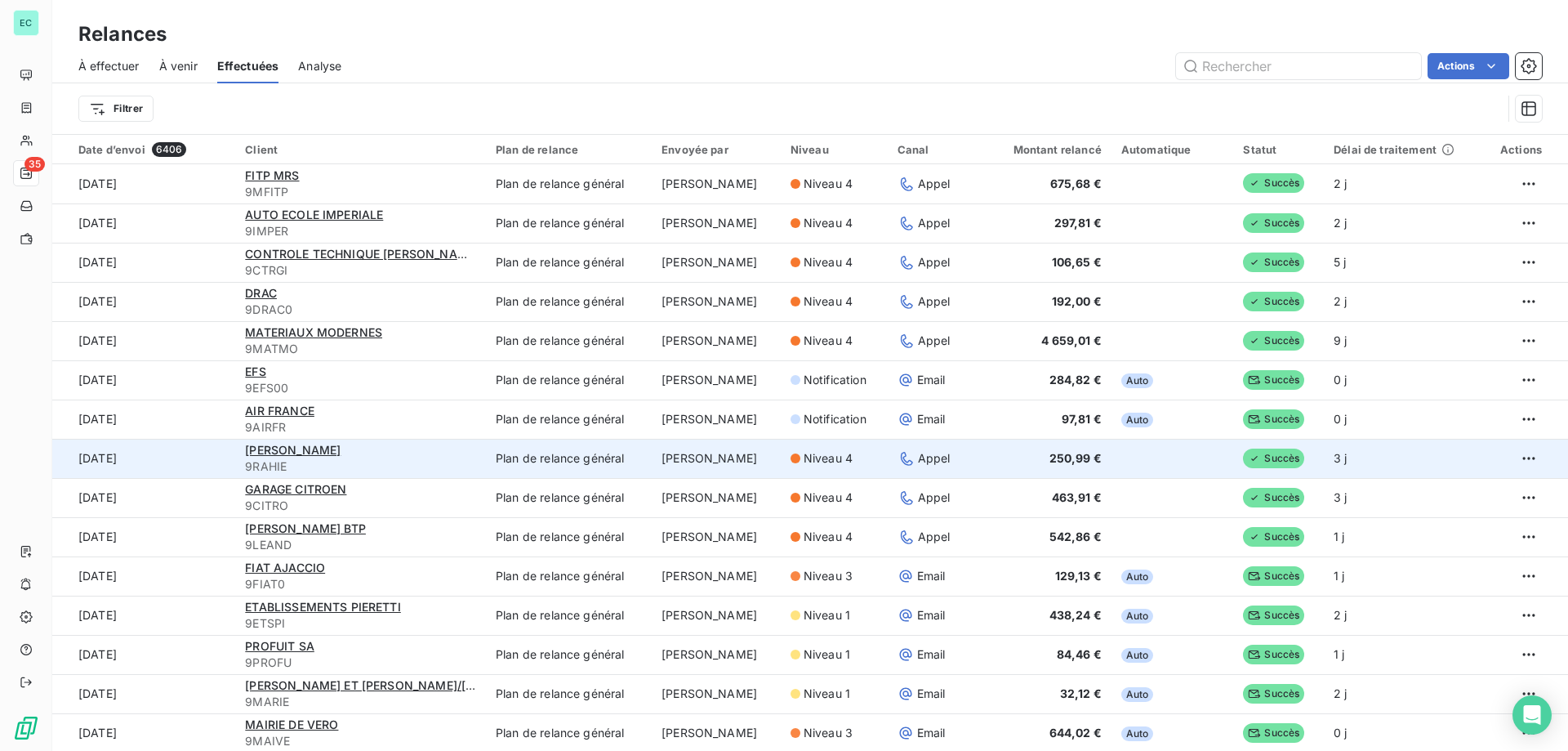
click at [969, 452] on td "Appel" at bounding box center [927, 458] width 81 height 39
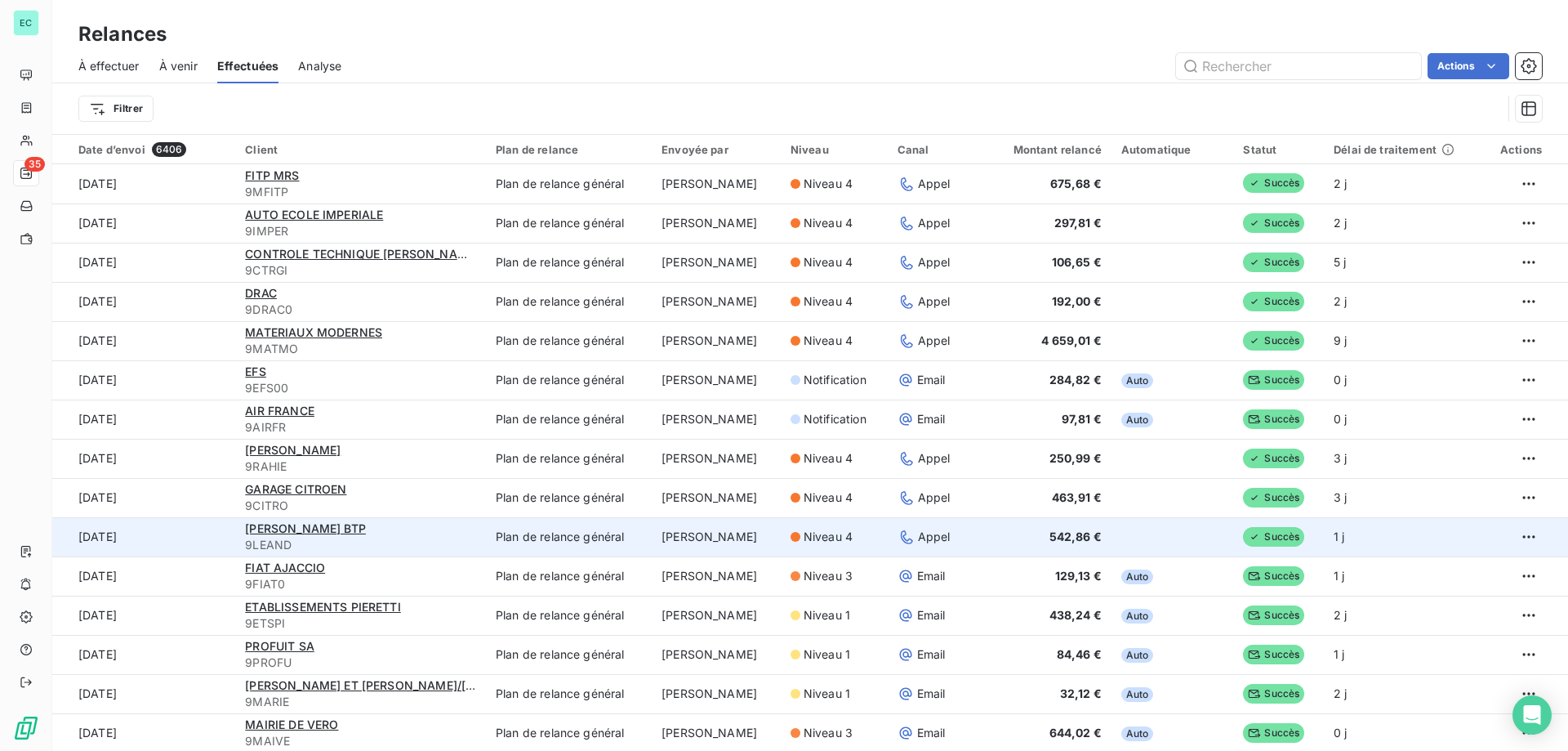
click at [1001, 540] on td "542,86 €" at bounding box center [1040, 536] width 143 height 39
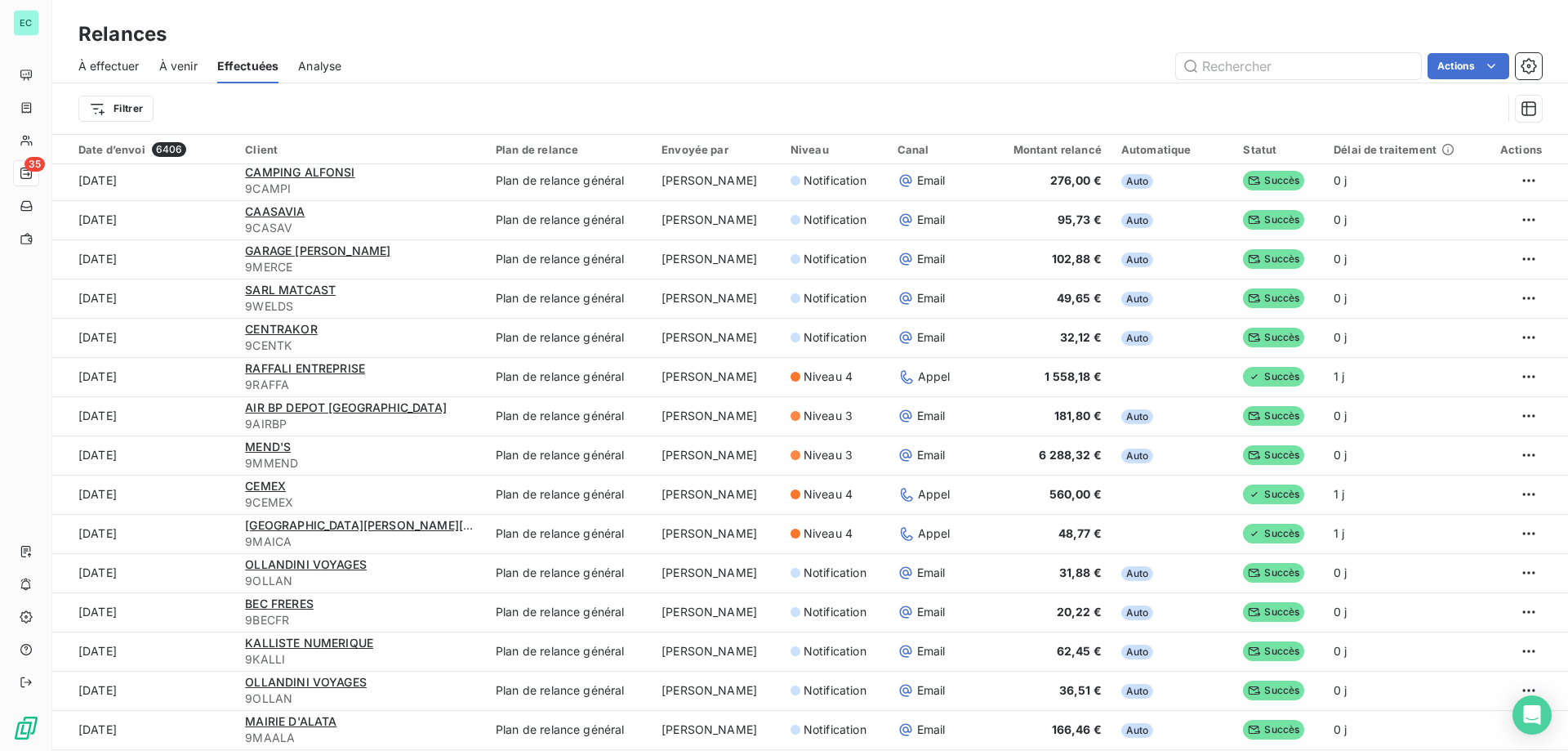
scroll to position [1144, 0]
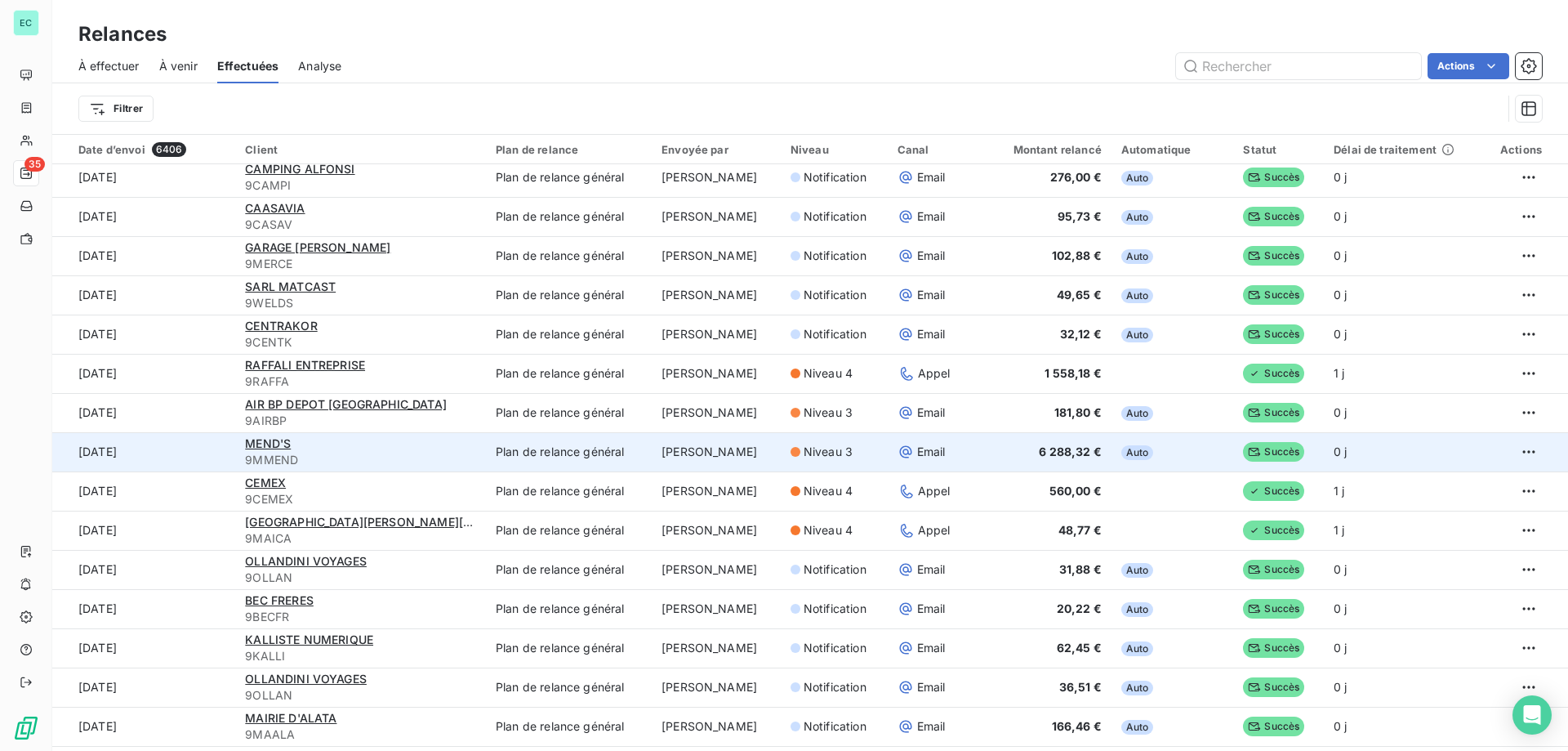
click at [945, 444] on span "Email" at bounding box center [931, 452] width 28 height 17
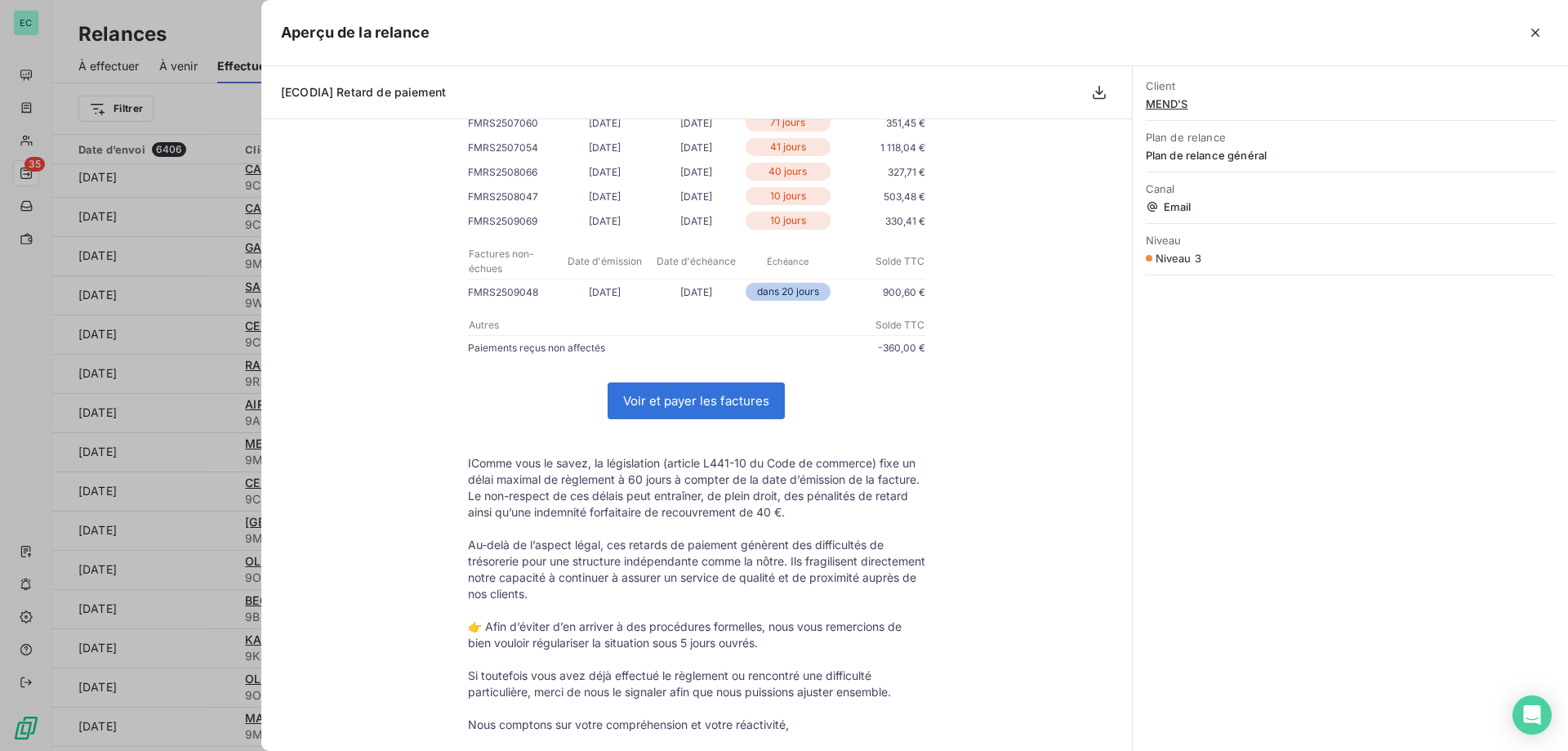
scroll to position [409, 0]
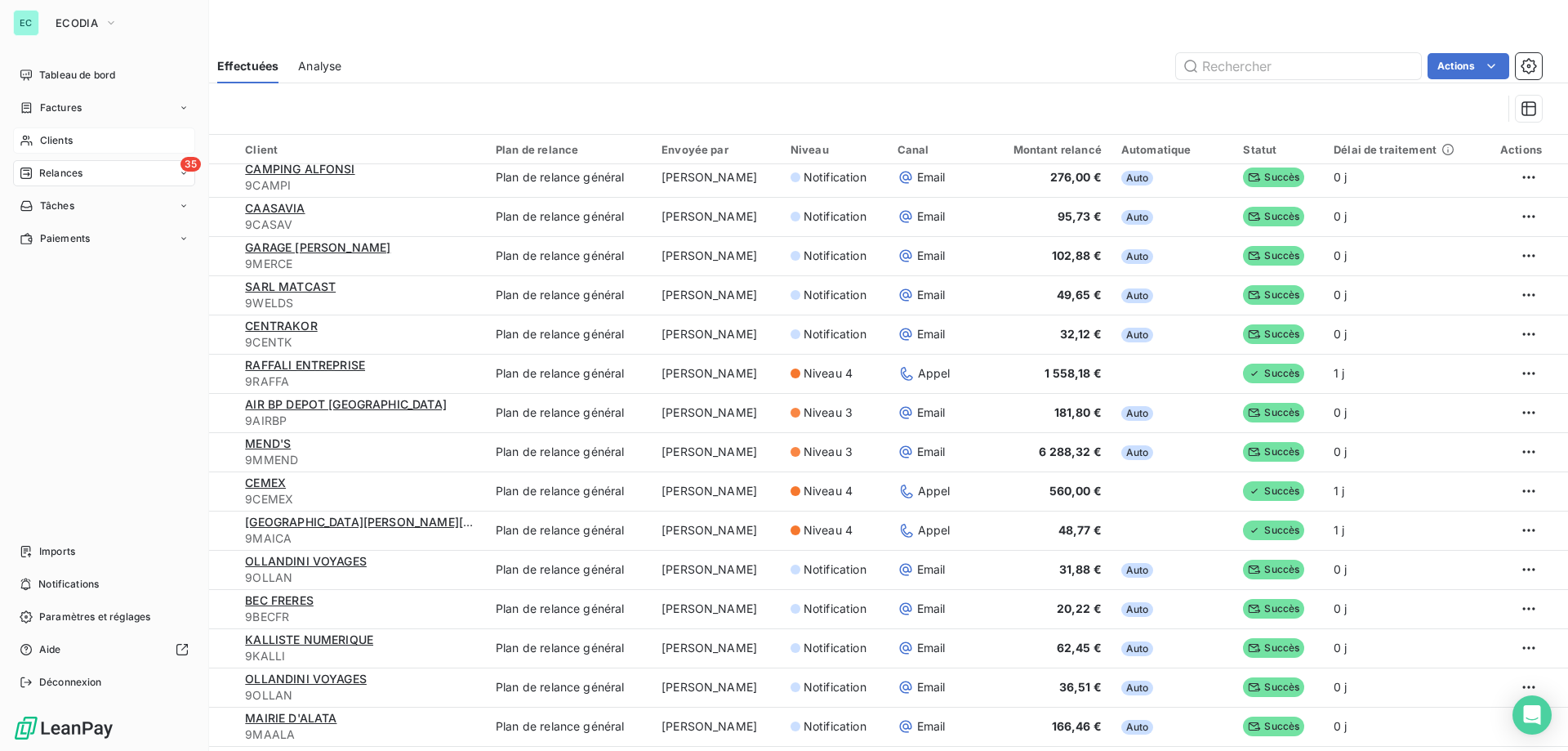
click at [35, 141] on div "Clients" at bounding box center [104, 140] width 182 height 26
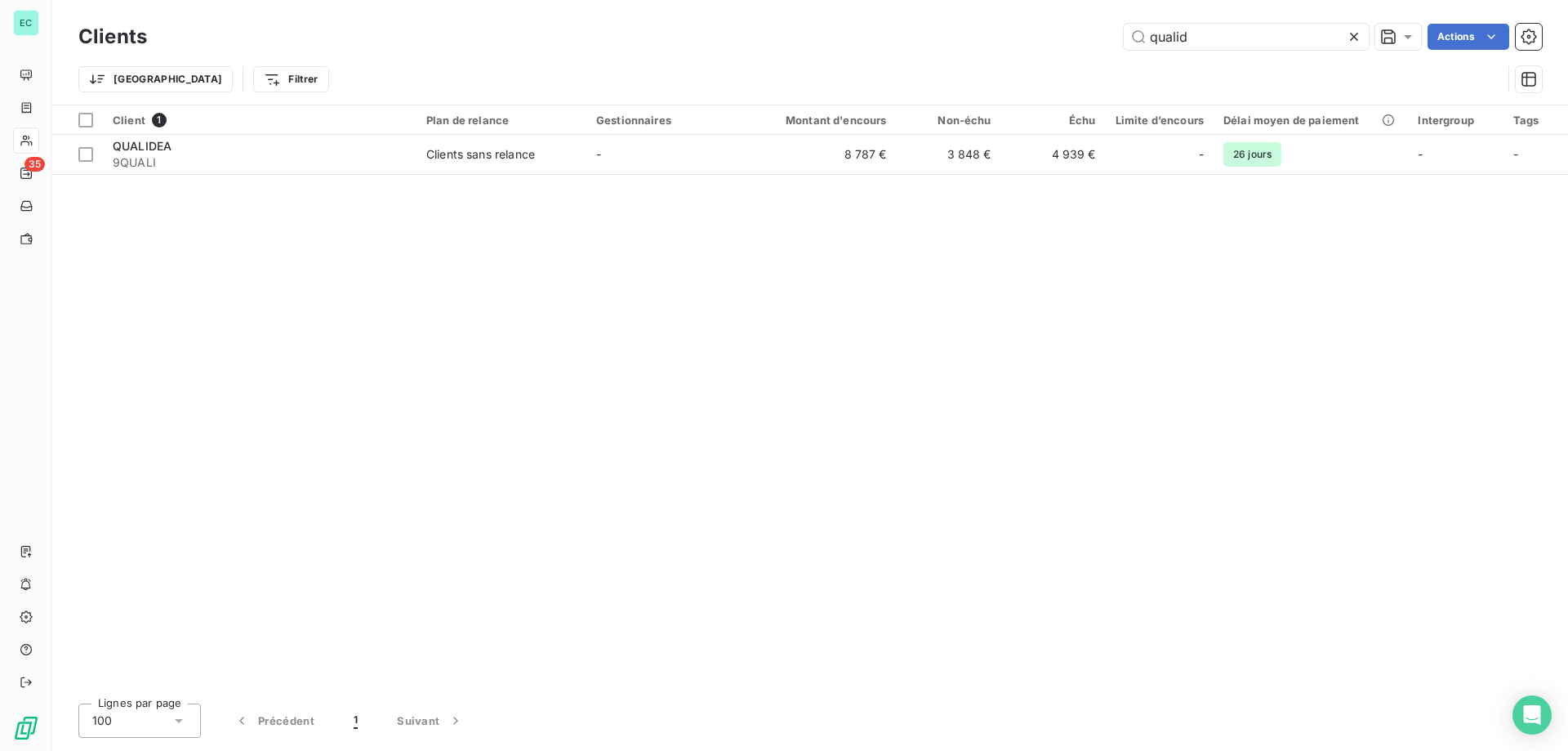
drag, startPoint x: 1203, startPoint y: 36, endPoint x: 246, endPoint y: 2, distance: 957.6
click at [522, 37] on div "qualid Actions" at bounding box center [854, 36] width 1375 height 26
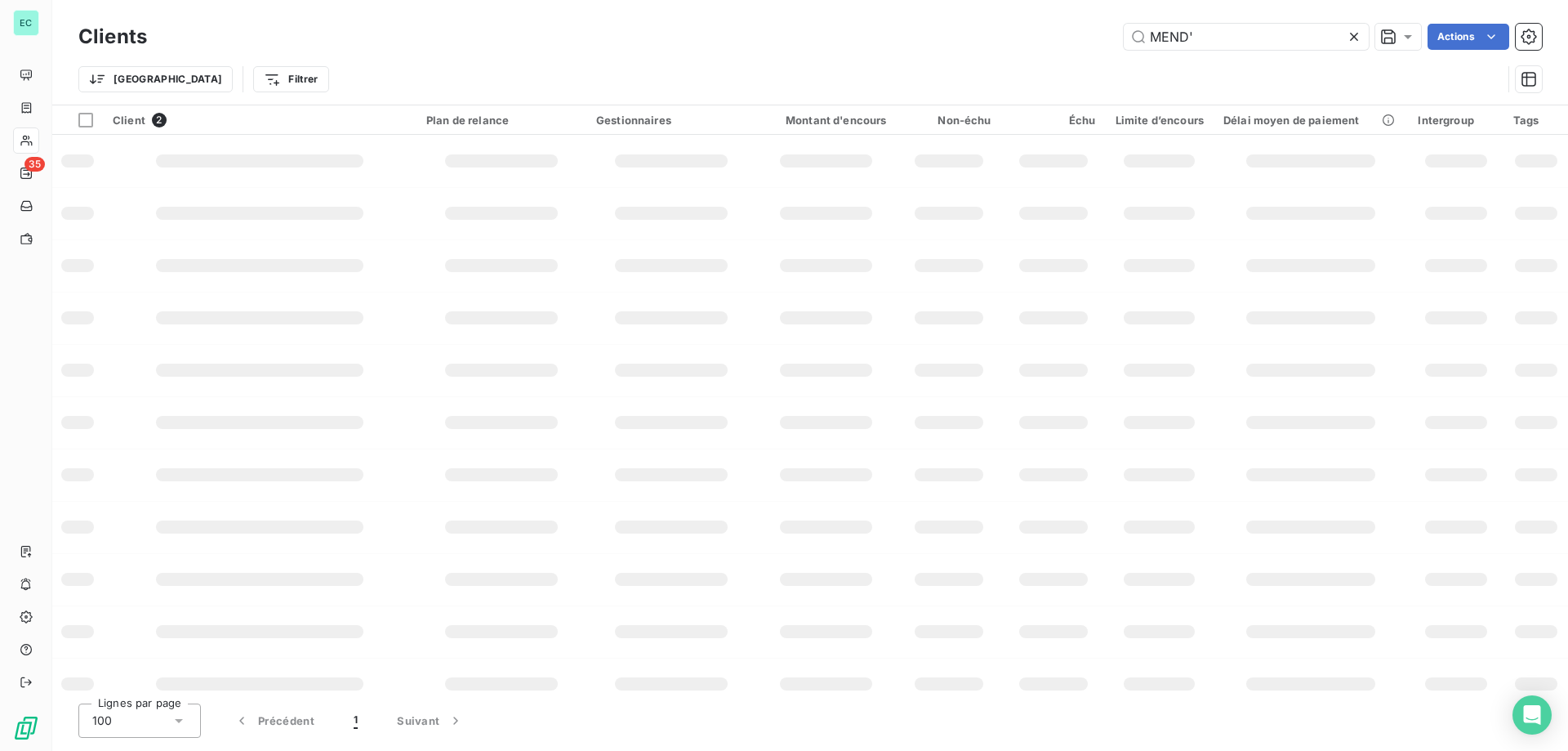
type input "MEND'"
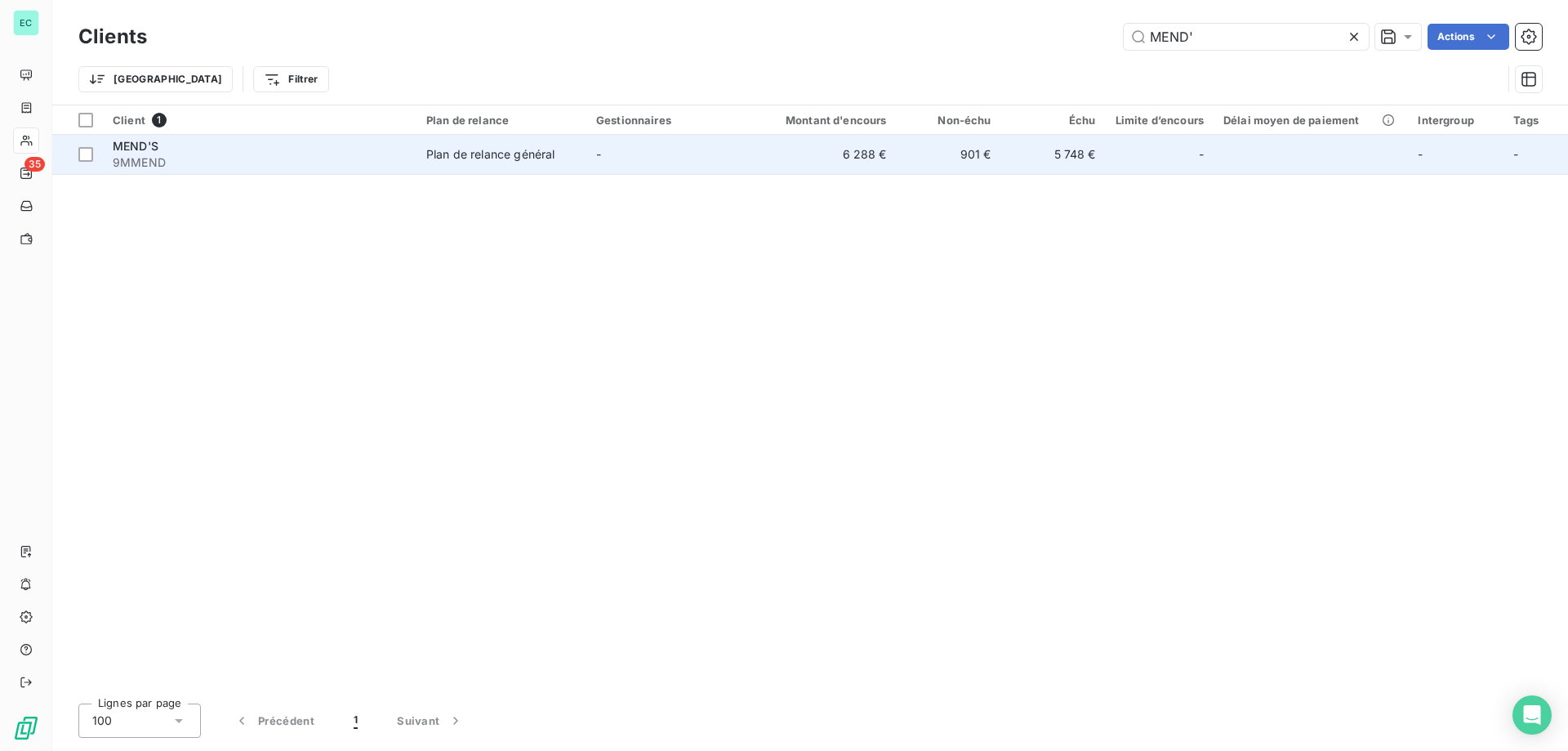
click at [544, 162] on div "Plan de relance général" at bounding box center [490, 155] width 128 height 17
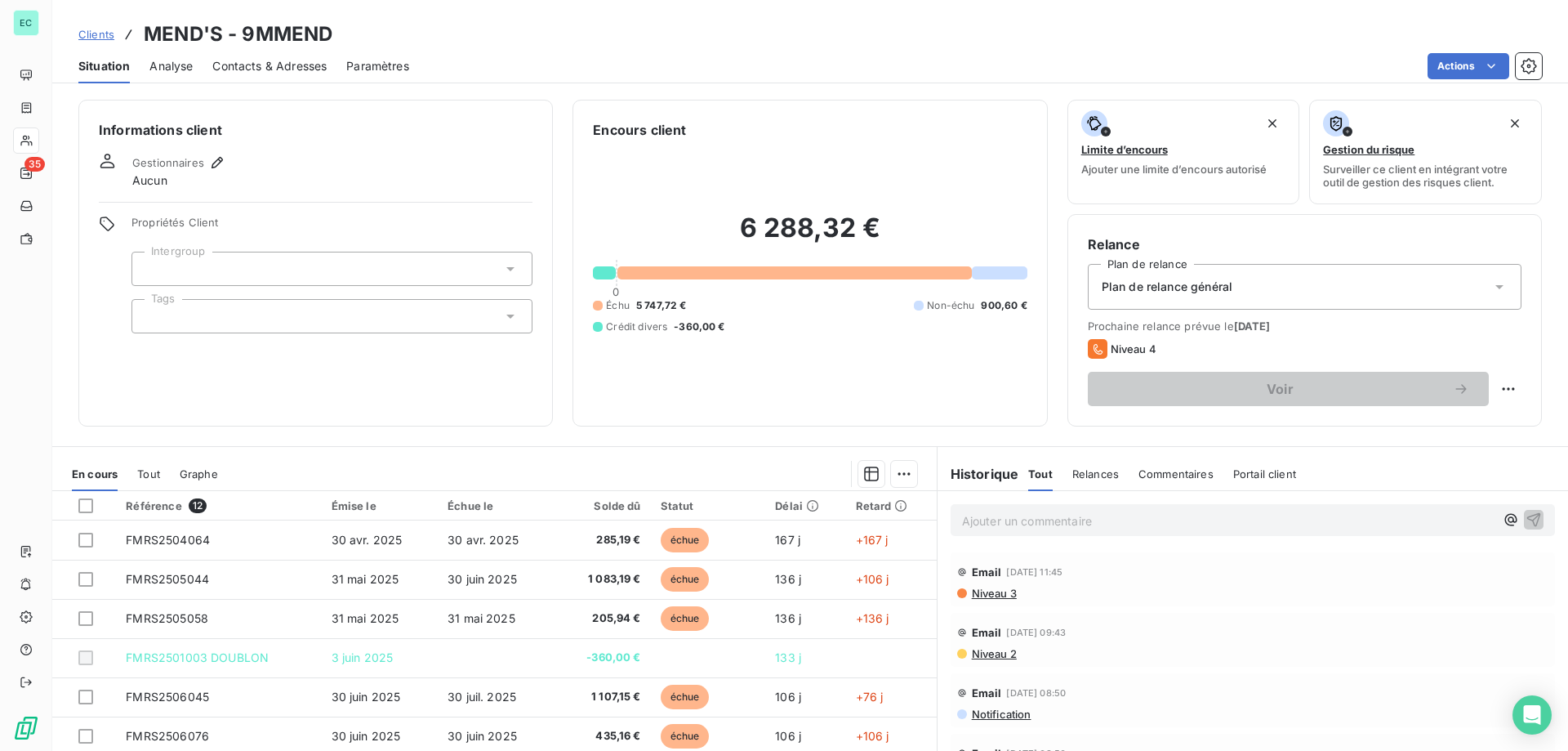
click at [1132, 531] on div "Ajouter un commentaire ﻿" at bounding box center [1253, 520] width 604 height 32
click at [1145, 519] on p "Ajouter un commentaire ﻿" at bounding box center [1228, 520] width 533 height 21
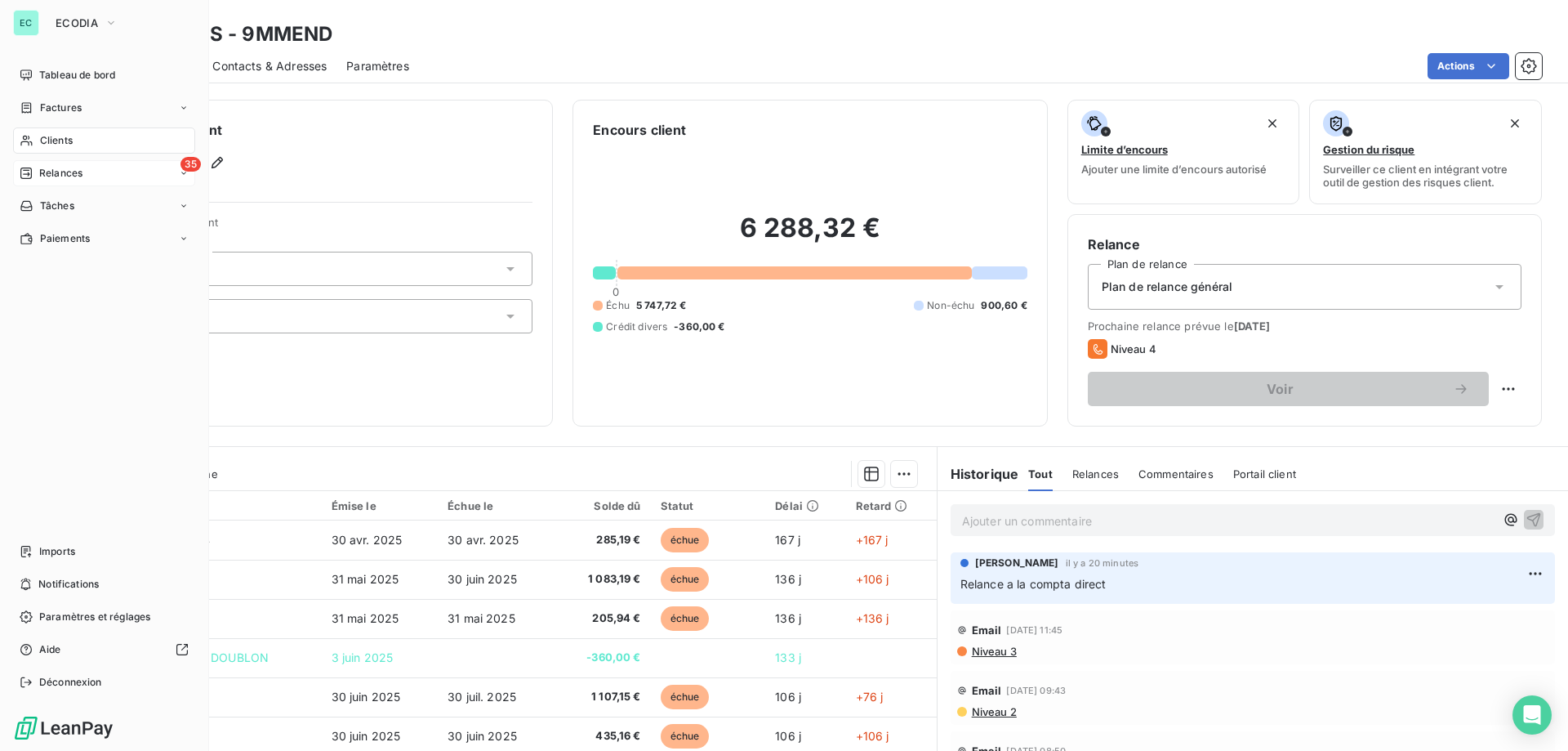
click at [92, 178] on div "35 Relances" at bounding box center [104, 172] width 182 height 26
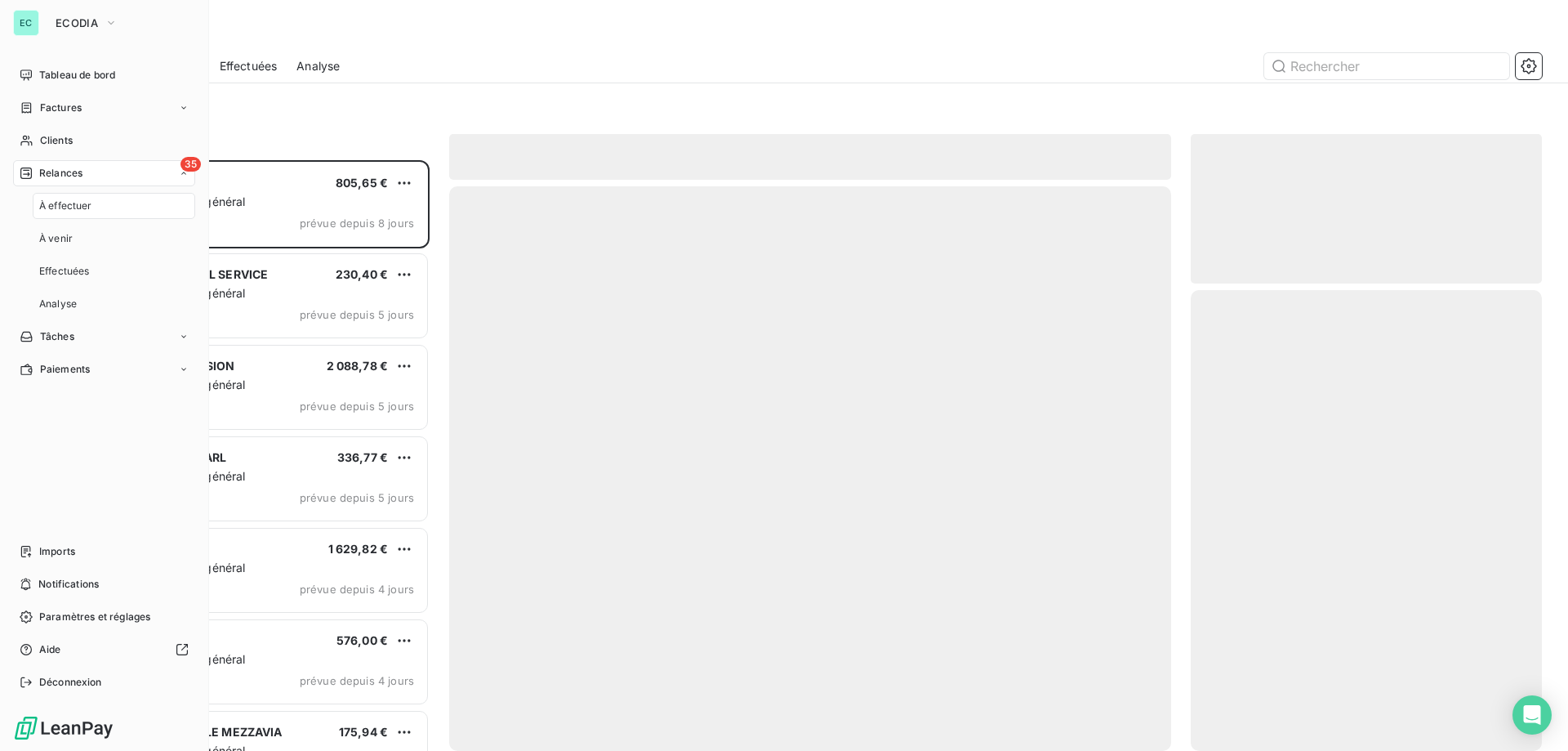
scroll to position [579, 339]
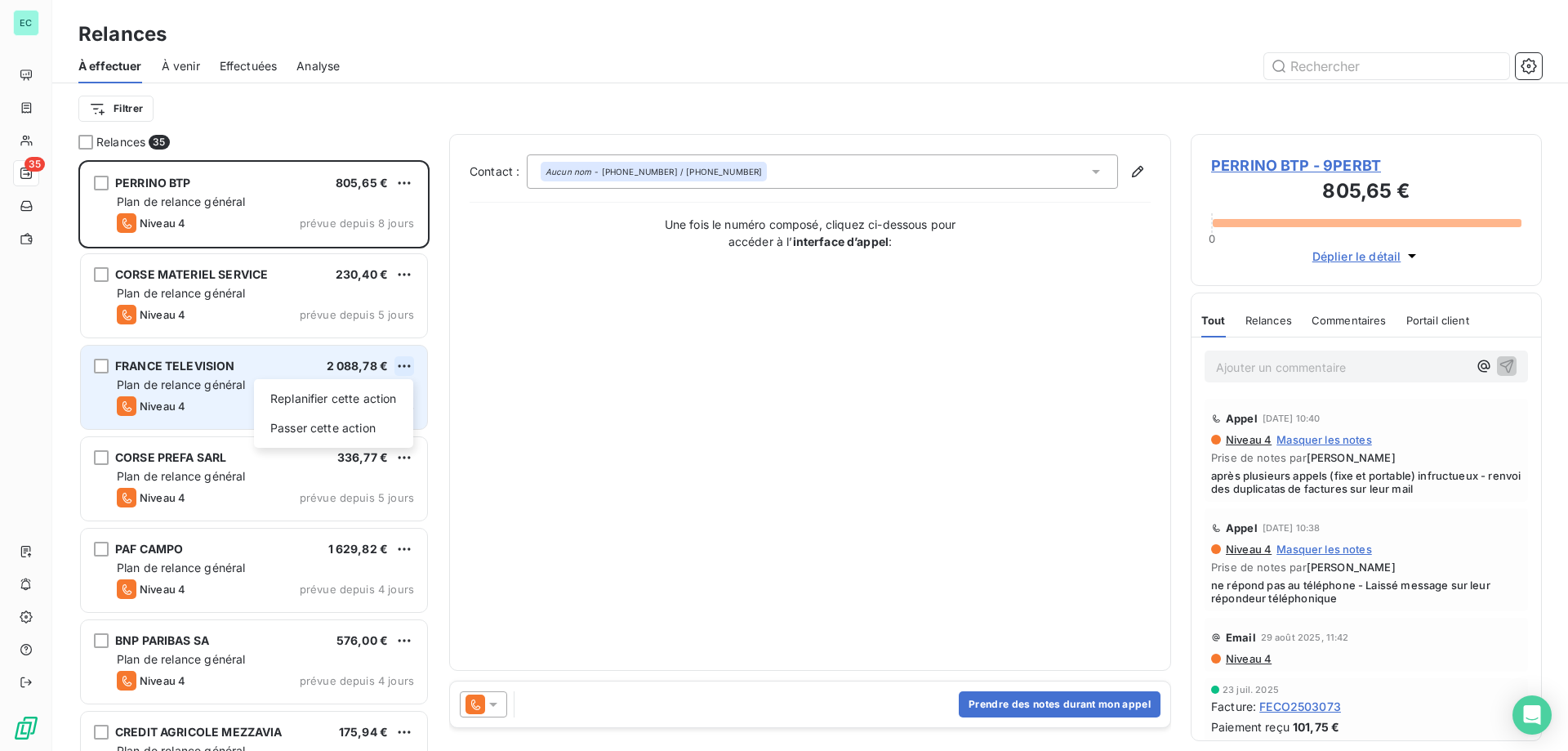
click at [407, 368] on html "EC 35 Relances À effectuer À venir Effectuées Analyse Filtrer Relances 35 PERRI…" at bounding box center [784, 376] width 1568 height 751
click at [340, 433] on div "Passer cette action" at bounding box center [334, 427] width 146 height 26
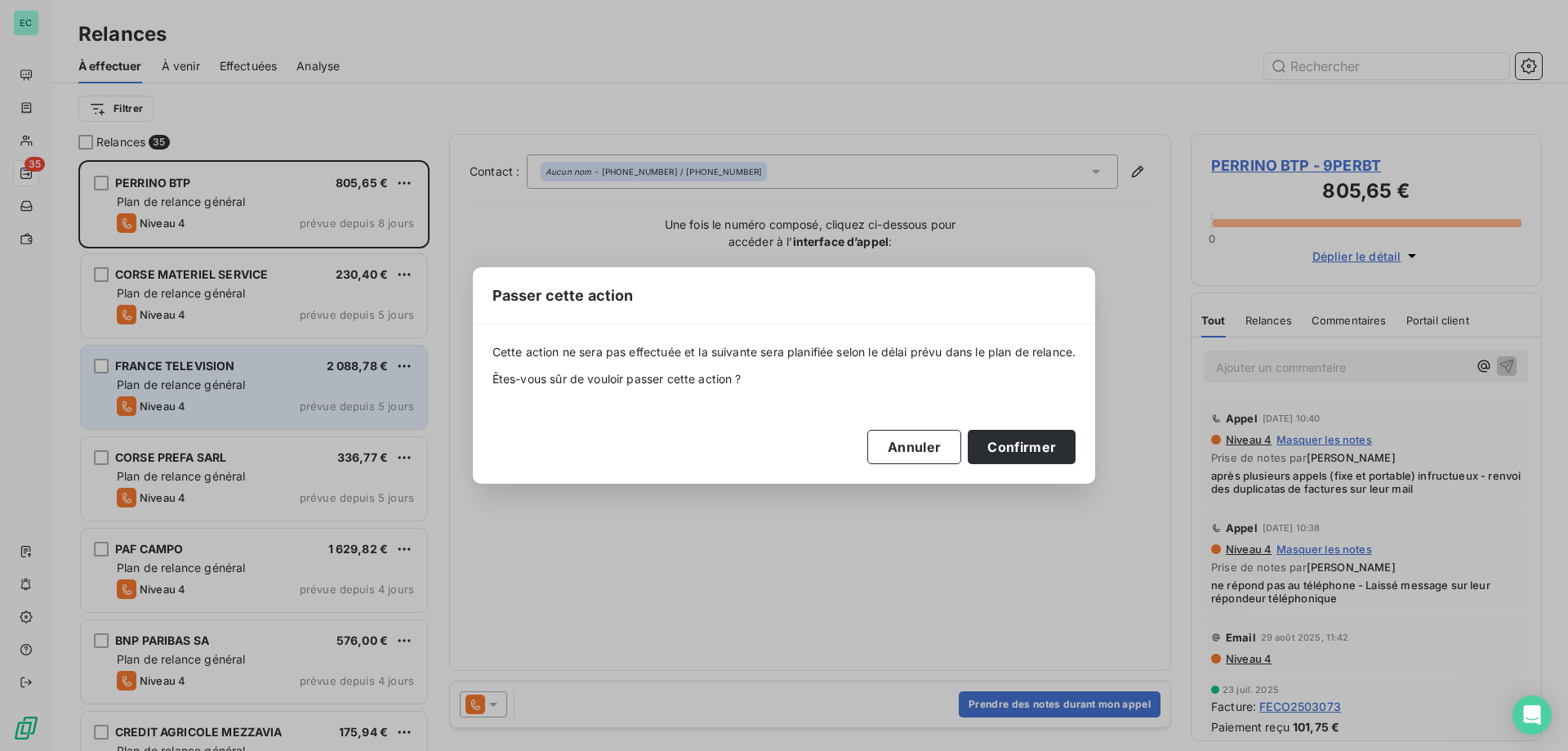
drag, startPoint x: 1046, startPoint y: 455, endPoint x: 969, endPoint y: 466, distance: 77.8
click at [1045, 455] on button "Confirmer" at bounding box center [1022, 446] width 108 height 34
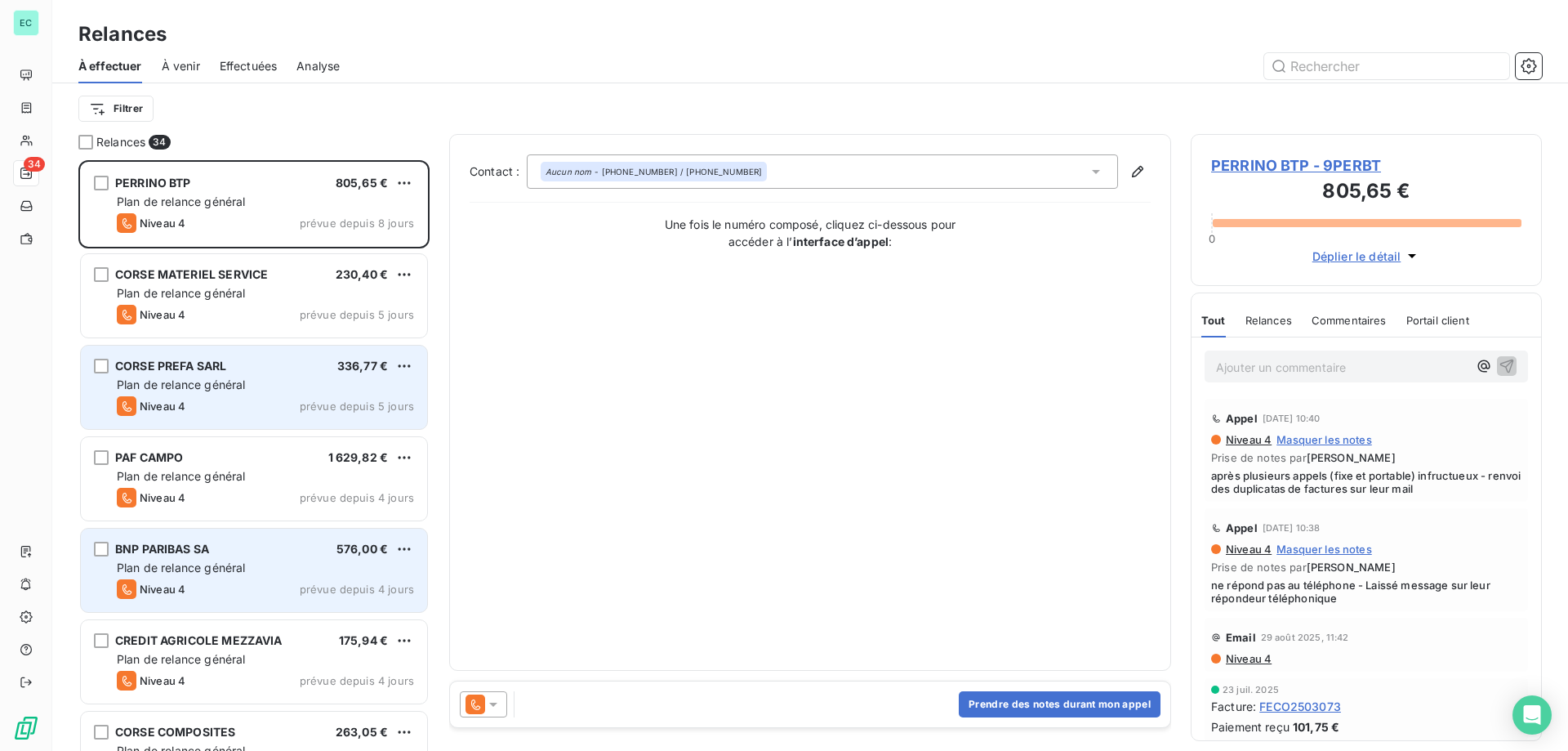
click at [359, 579] on div "Niveau 4 prévue depuis 4 jours" at bounding box center [265, 589] width 297 height 20
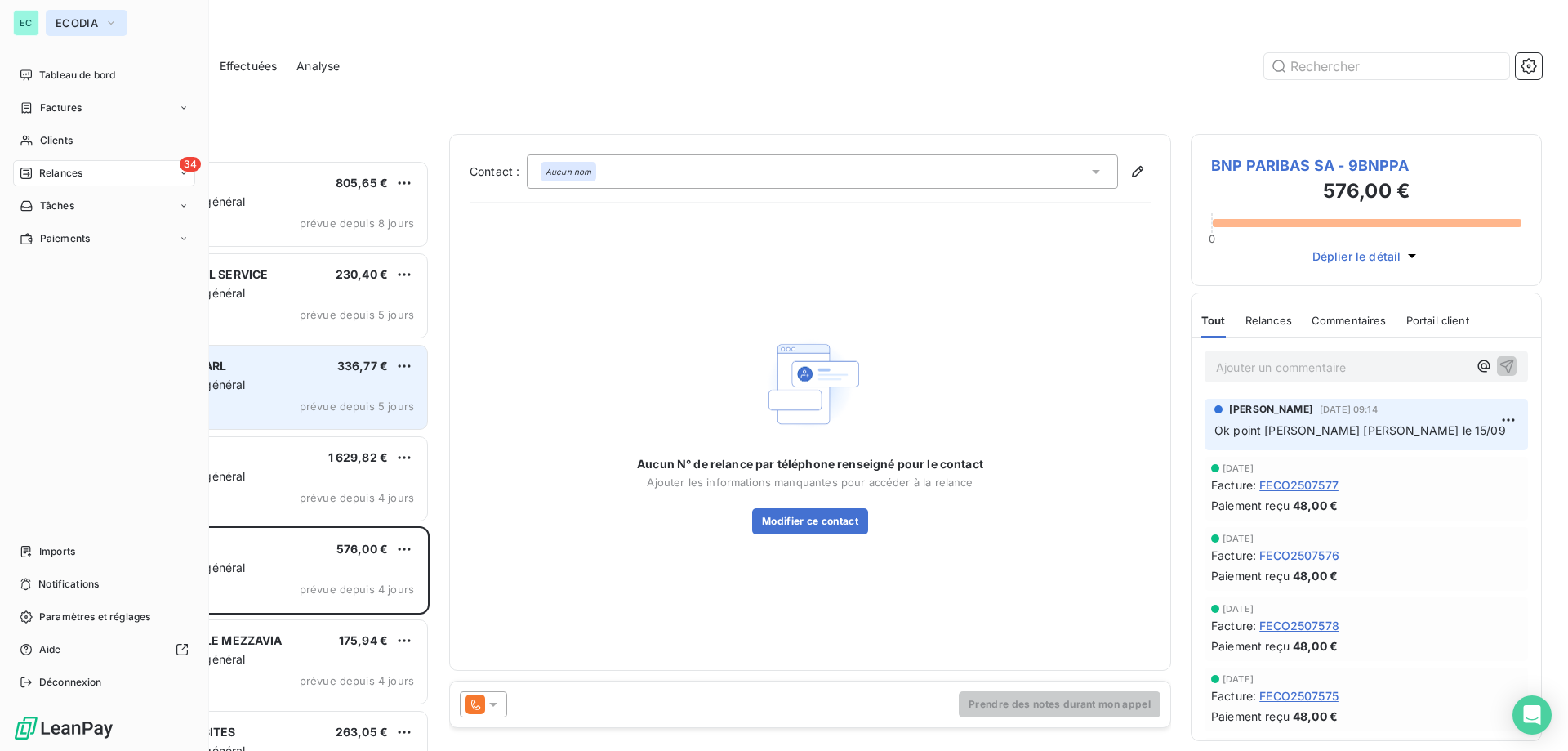
click at [98, 21] on button "ECODIA" at bounding box center [87, 22] width 82 height 26
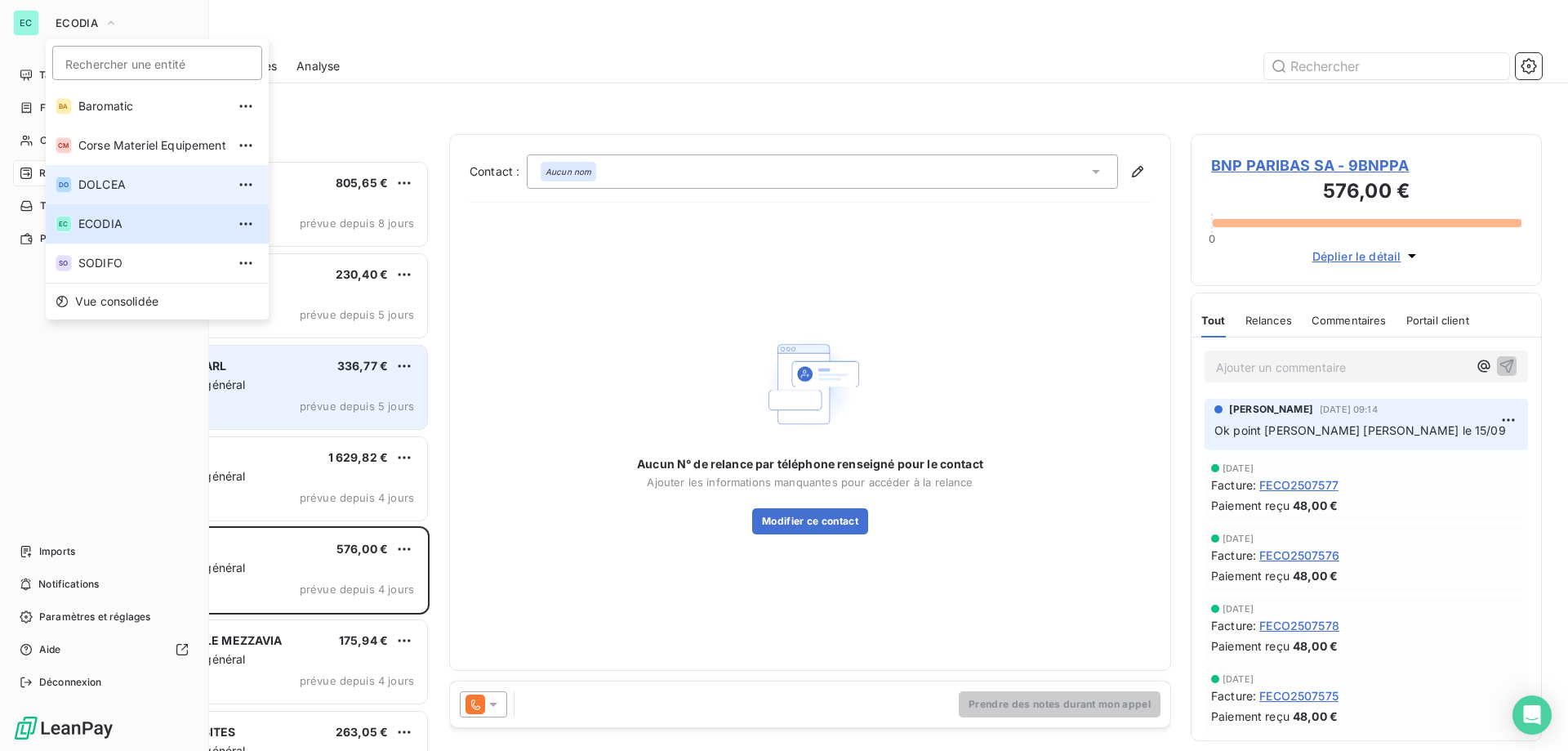
click at [108, 184] on span "DOLCEA" at bounding box center [152, 185] width 148 height 17
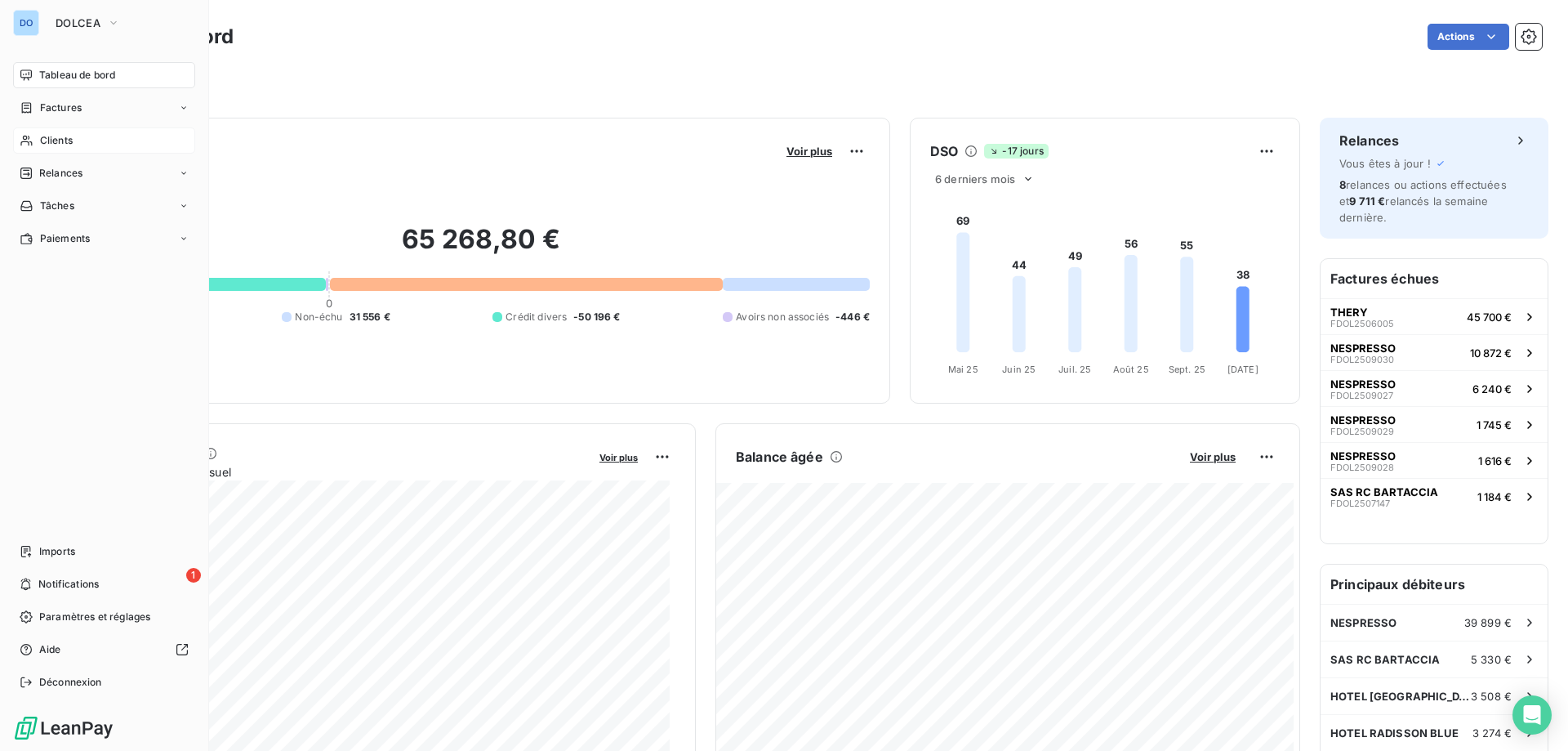
click at [69, 133] on span "Clients" at bounding box center [56, 141] width 32 height 15
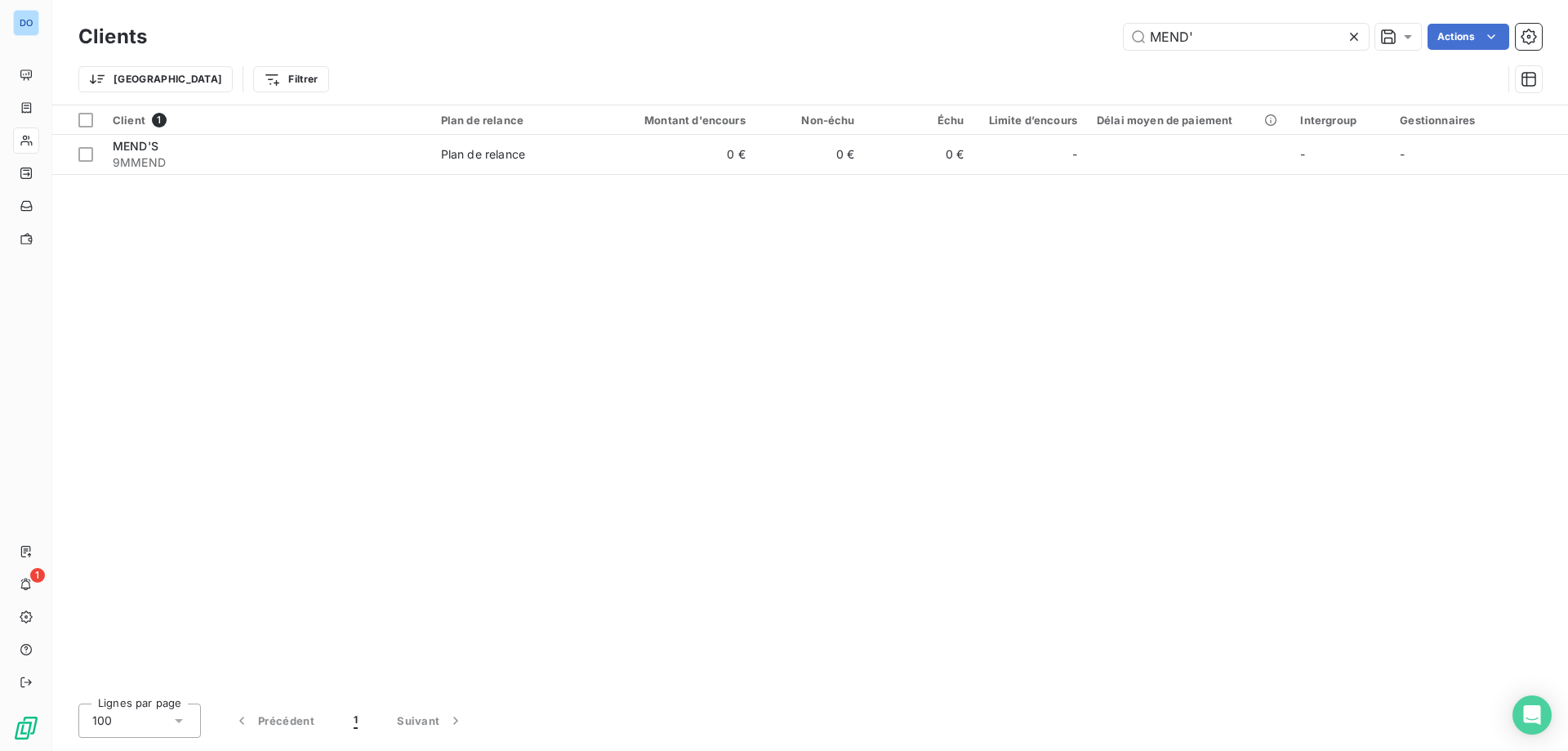
drag, startPoint x: 1217, startPoint y: 41, endPoint x: 0, endPoint y: 41, distance: 1217.0
click at [0, 41] on div "DO 1 Clients MEND' Actions Trier Filtrer Client 1 Plan de relance Montant d'enc…" at bounding box center [784, 376] width 1568 height 751
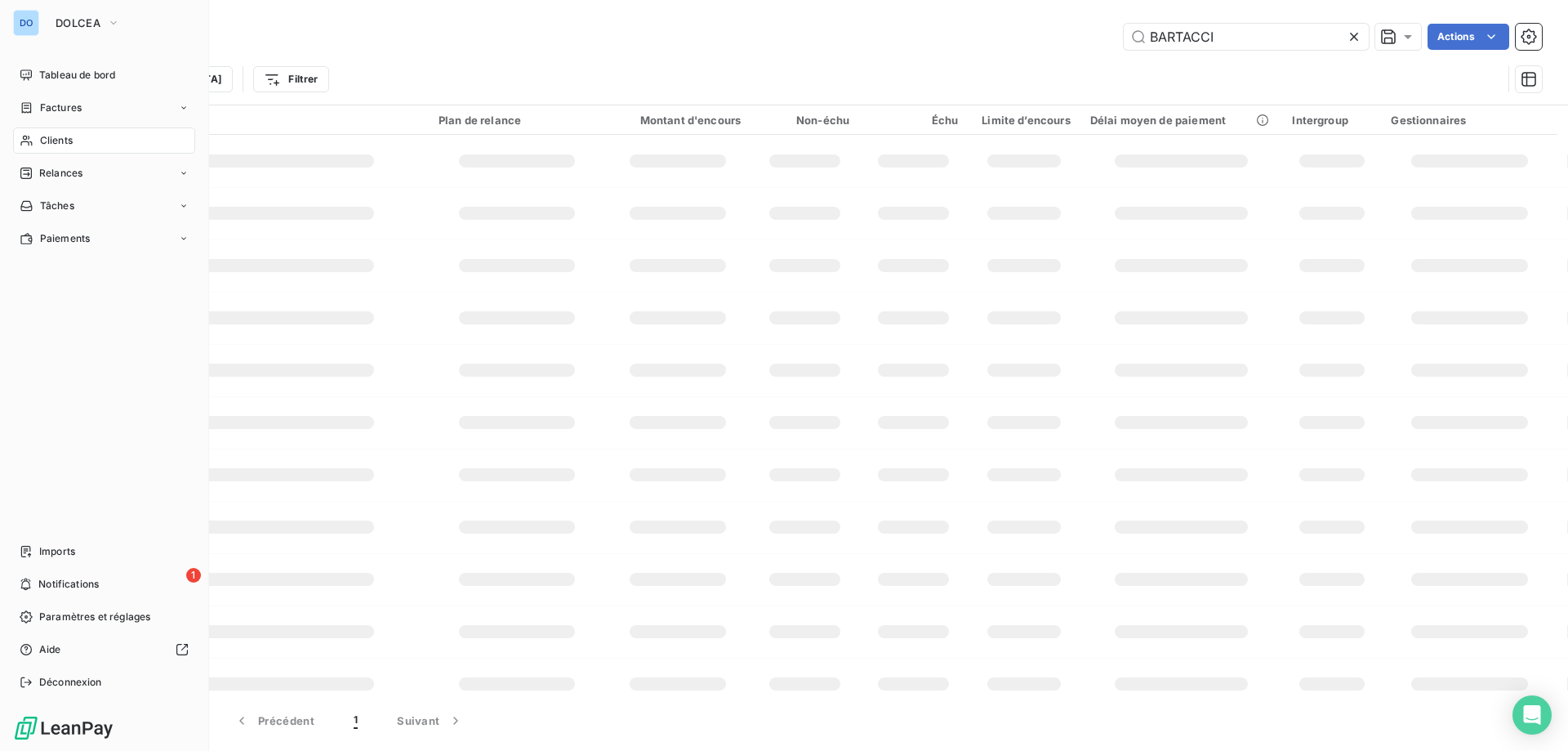
type input "BARTACCI"
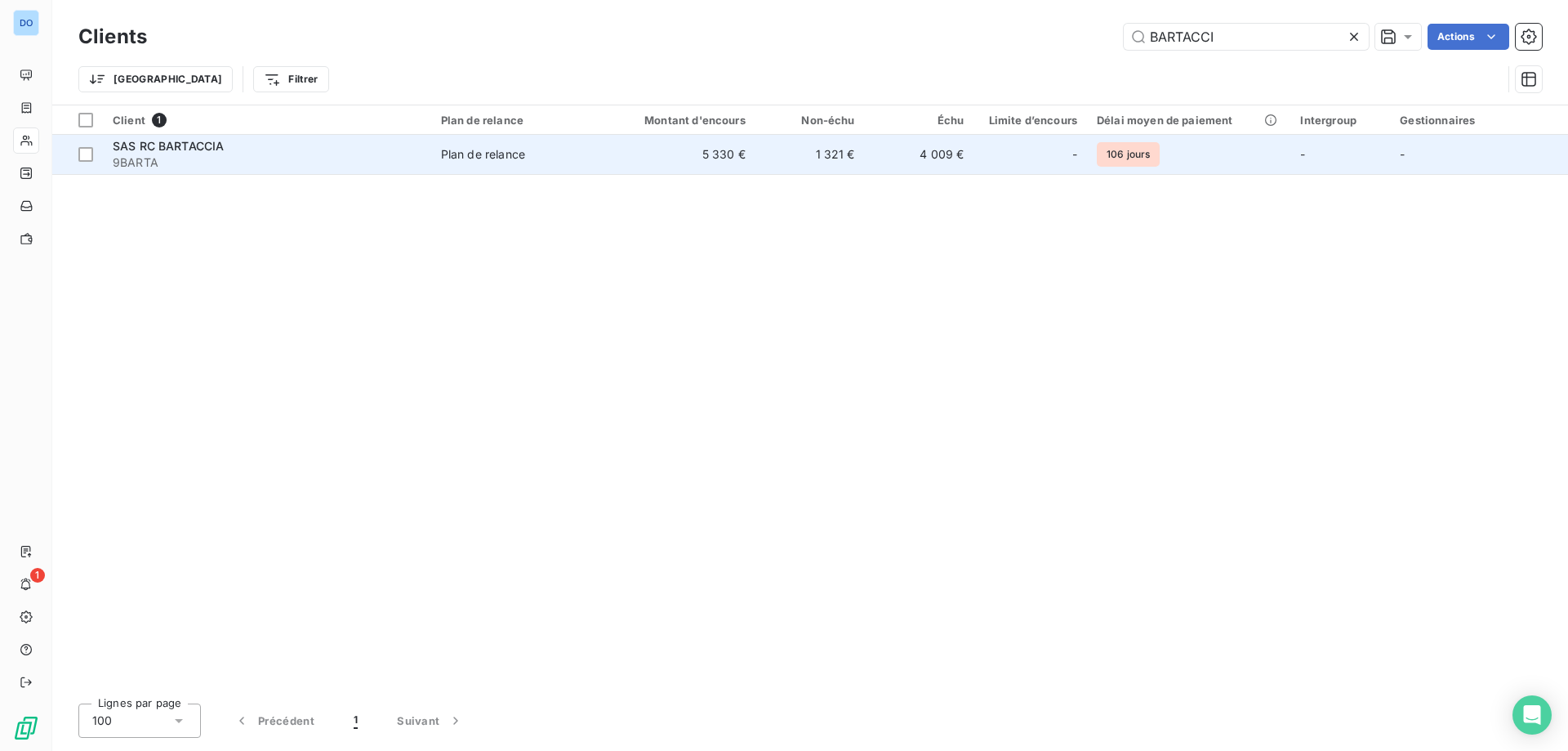
click at [543, 161] on span "Plan de relance" at bounding box center [520, 155] width 158 height 17
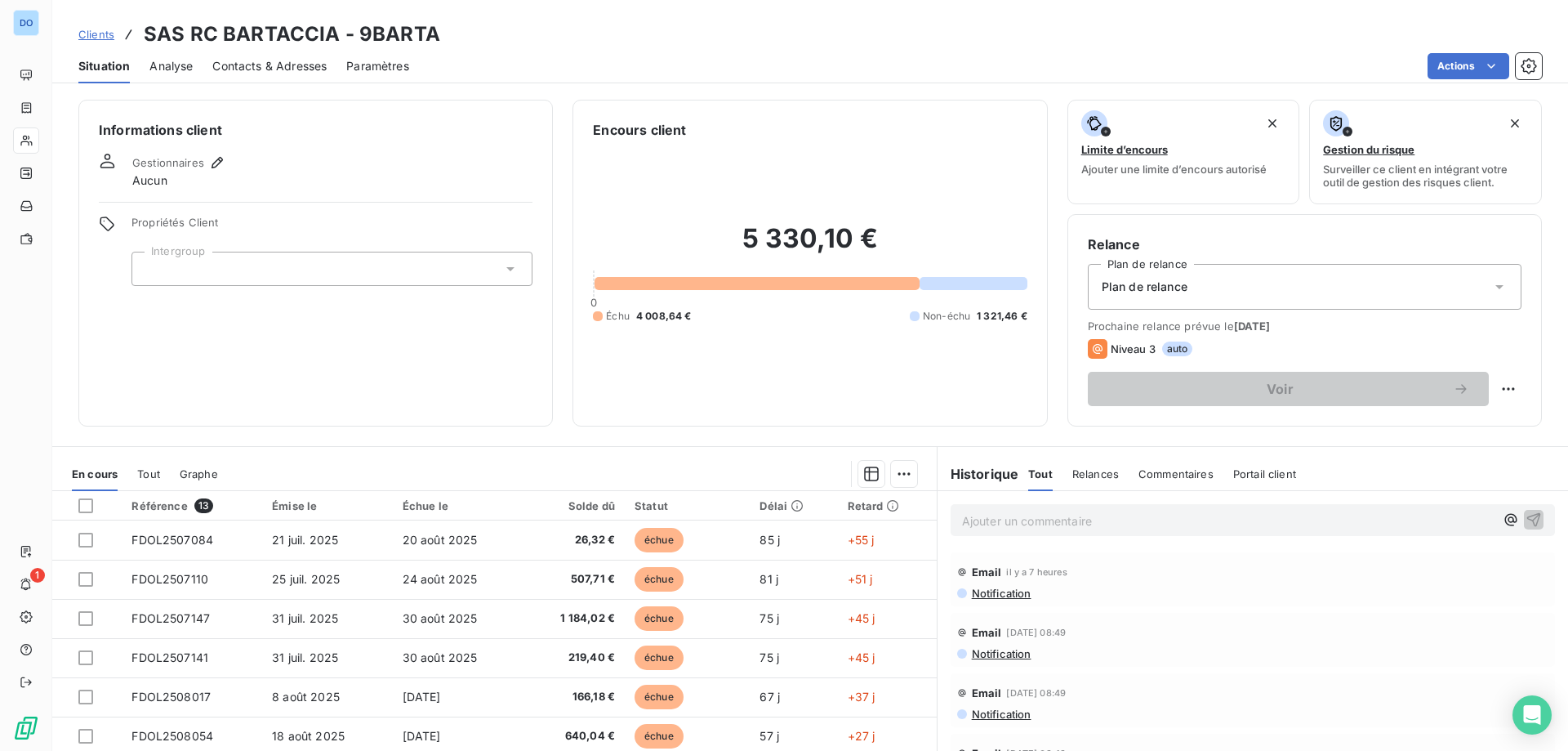
click at [990, 521] on p "Ajouter un commentaire ﻿" at bounding box center [1228, 520] width 533 height 21
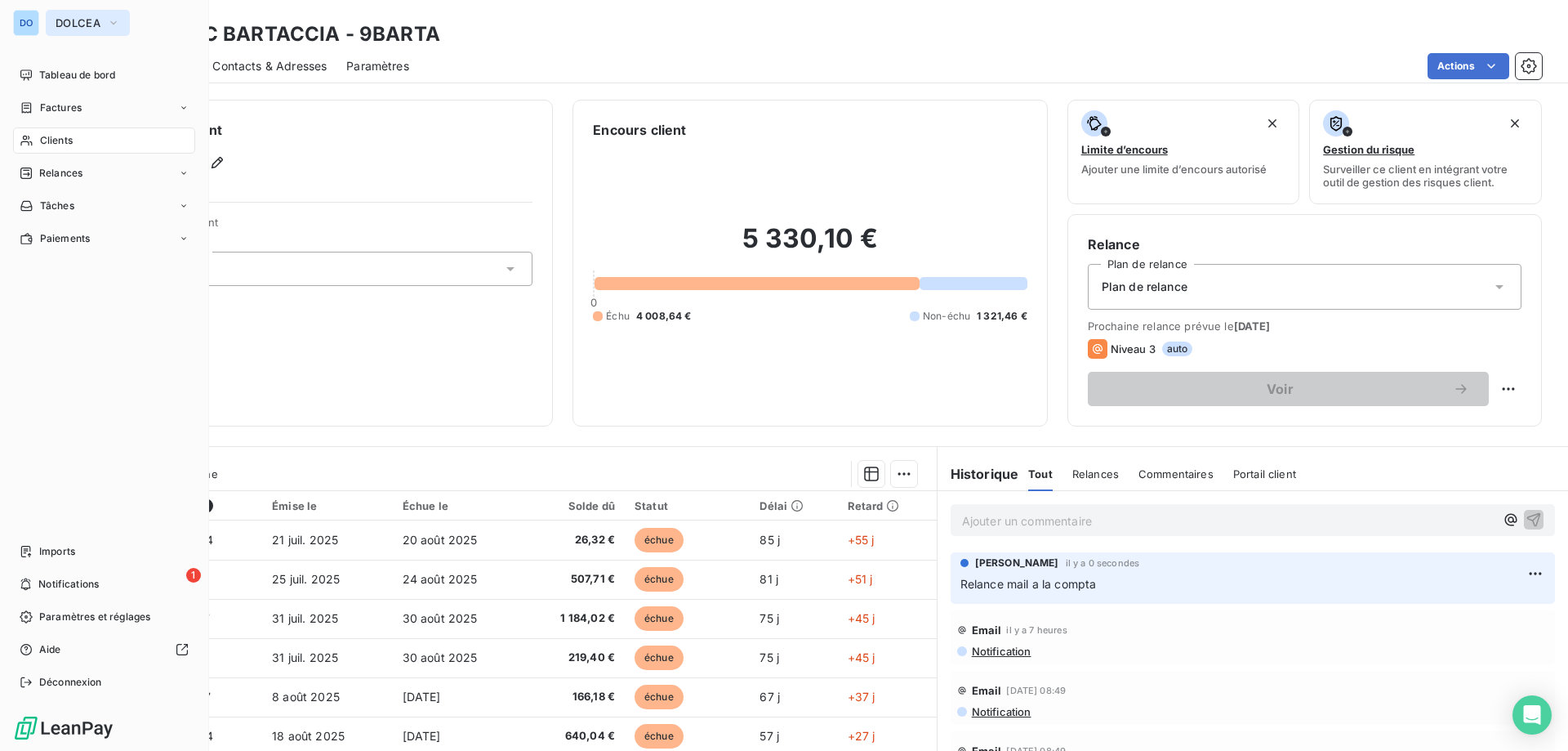
click at [93, 22] on span "DOLCEA" at bounding box center [78, 23] width 45 height 13
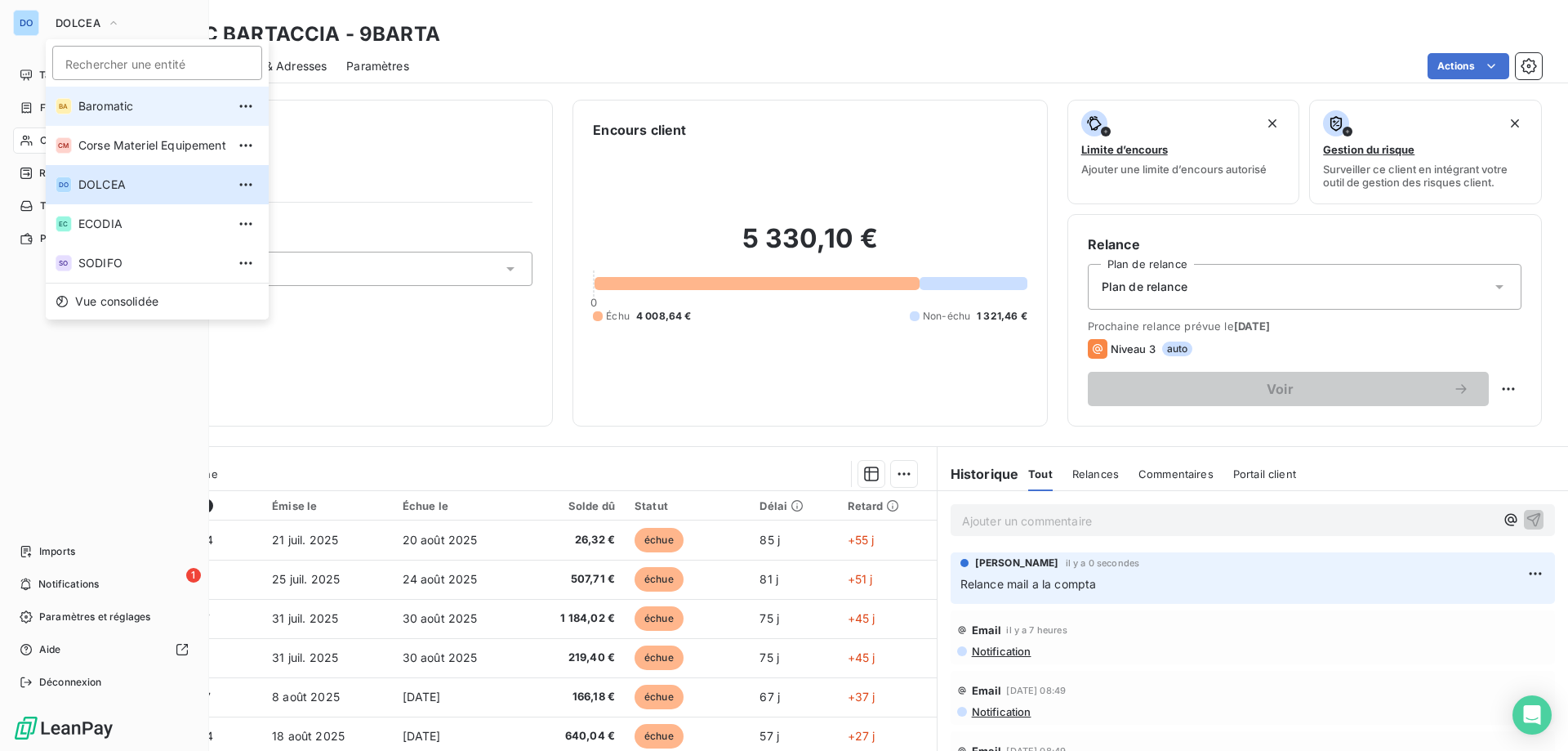
click at [112, 95] on li "BA Baromatic" at bounding box center [157, 106] width 223 height 39
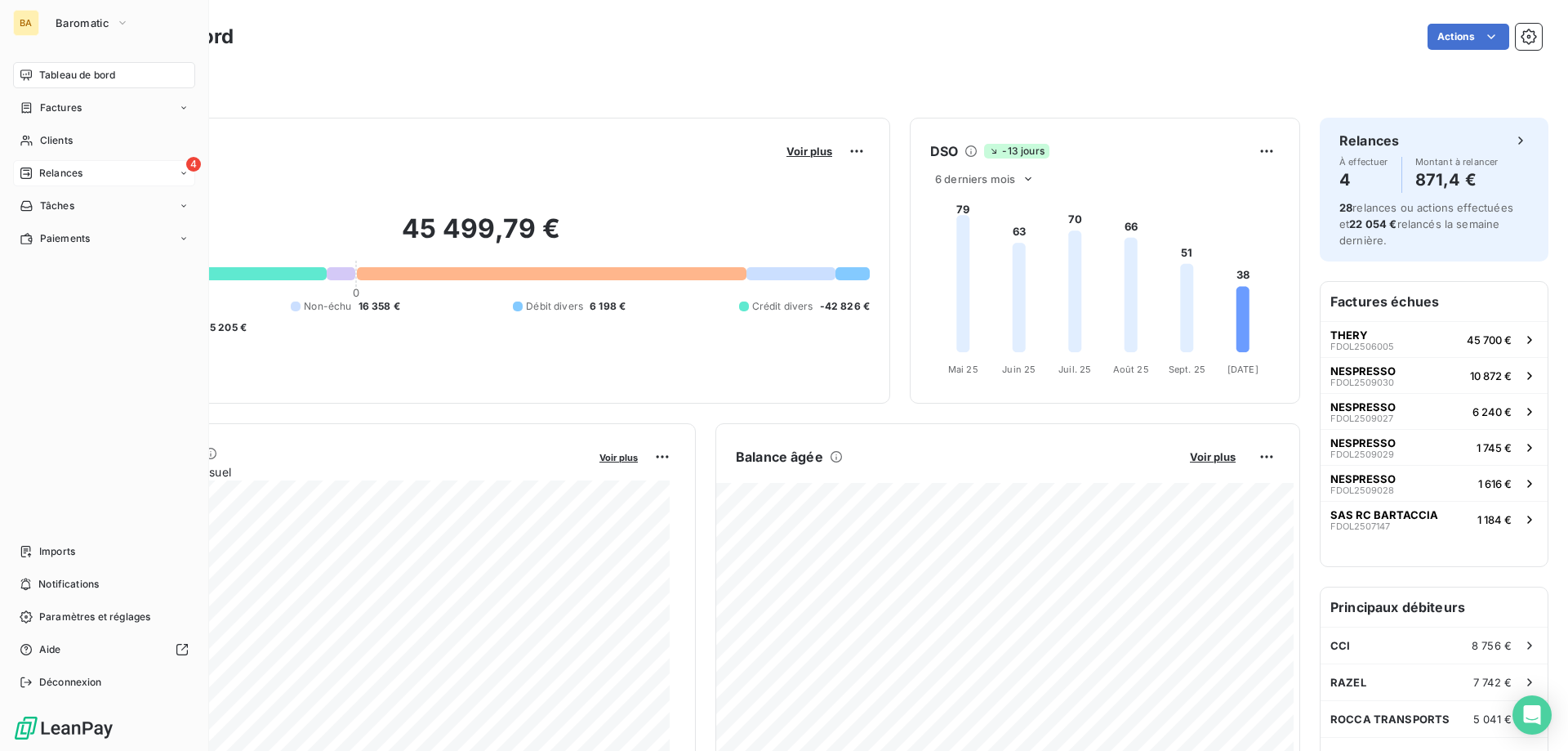
click at [137, 170] on div "4 Relances" at bounding box center [104, 172] width 182 height 26
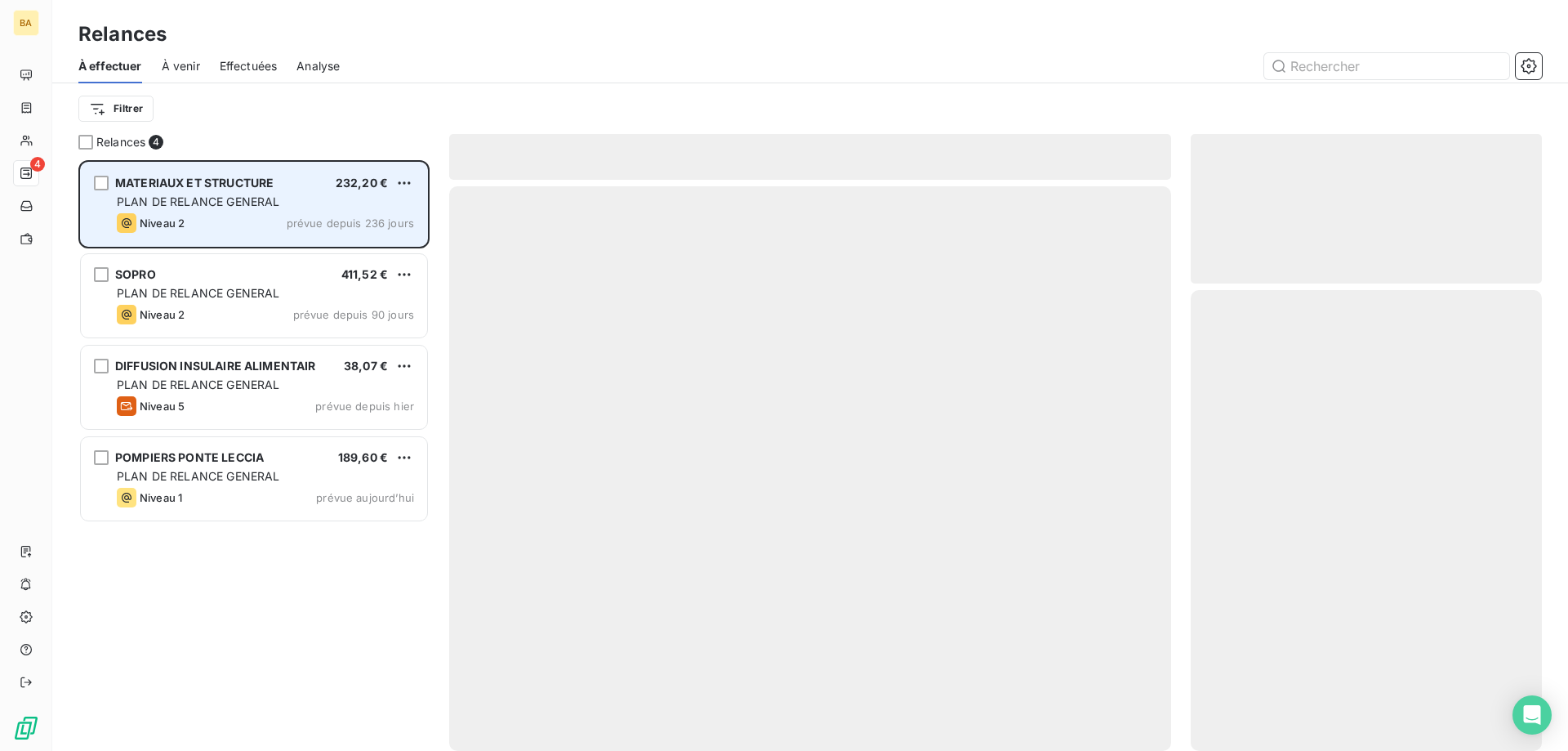
scroll to position [579, 339]
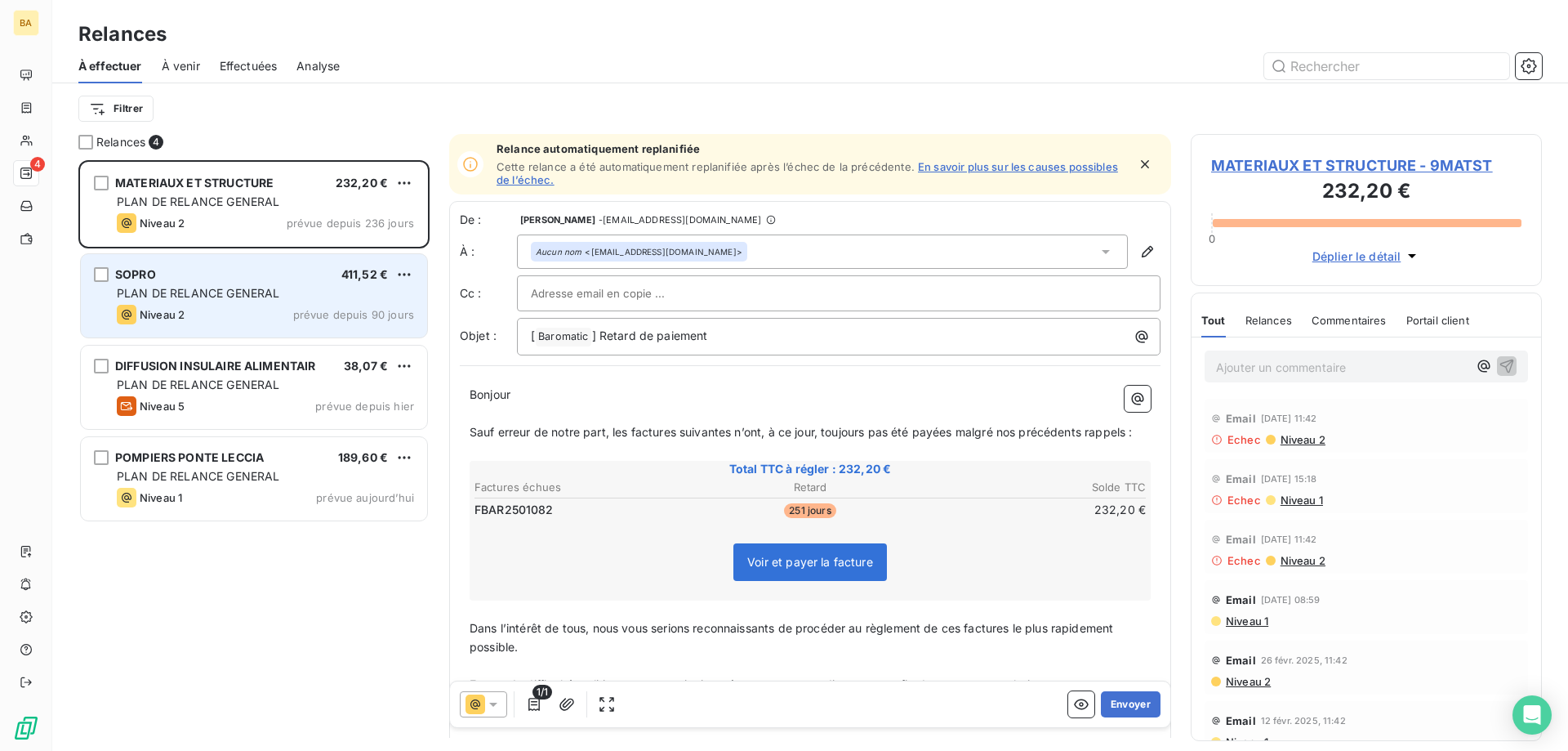
click at [207, 303] on div "SOPRO 411,52 € PLAN DE RELANCE GENERAL Niveau 2 prévue depuis 90 jours" at bounding box center [254, 296] width 346 height 83
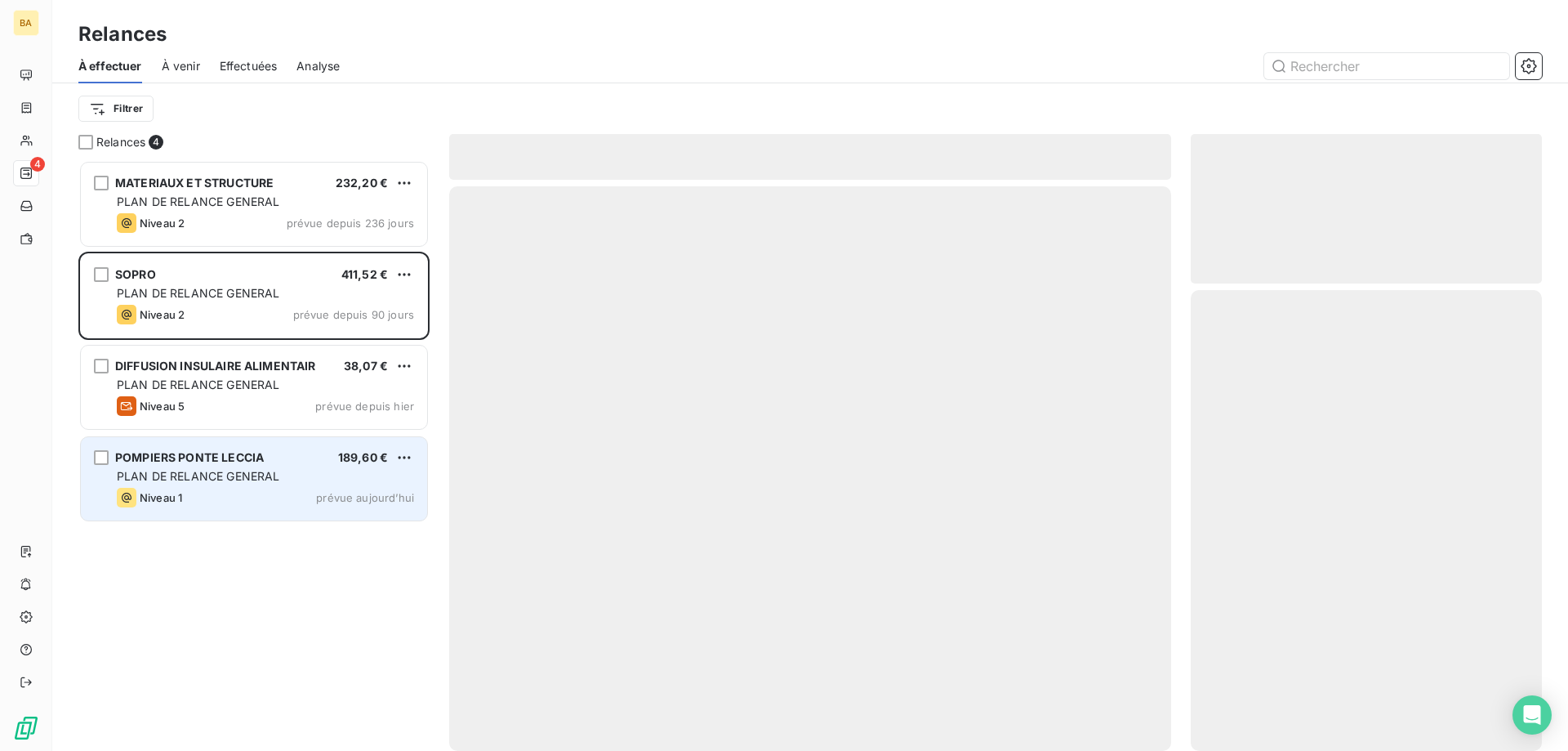
click at [330, 460] on div "POMPIERS PONTE LECCIA 189,60 €" at bounding box center [265, 458] width 297 height 15
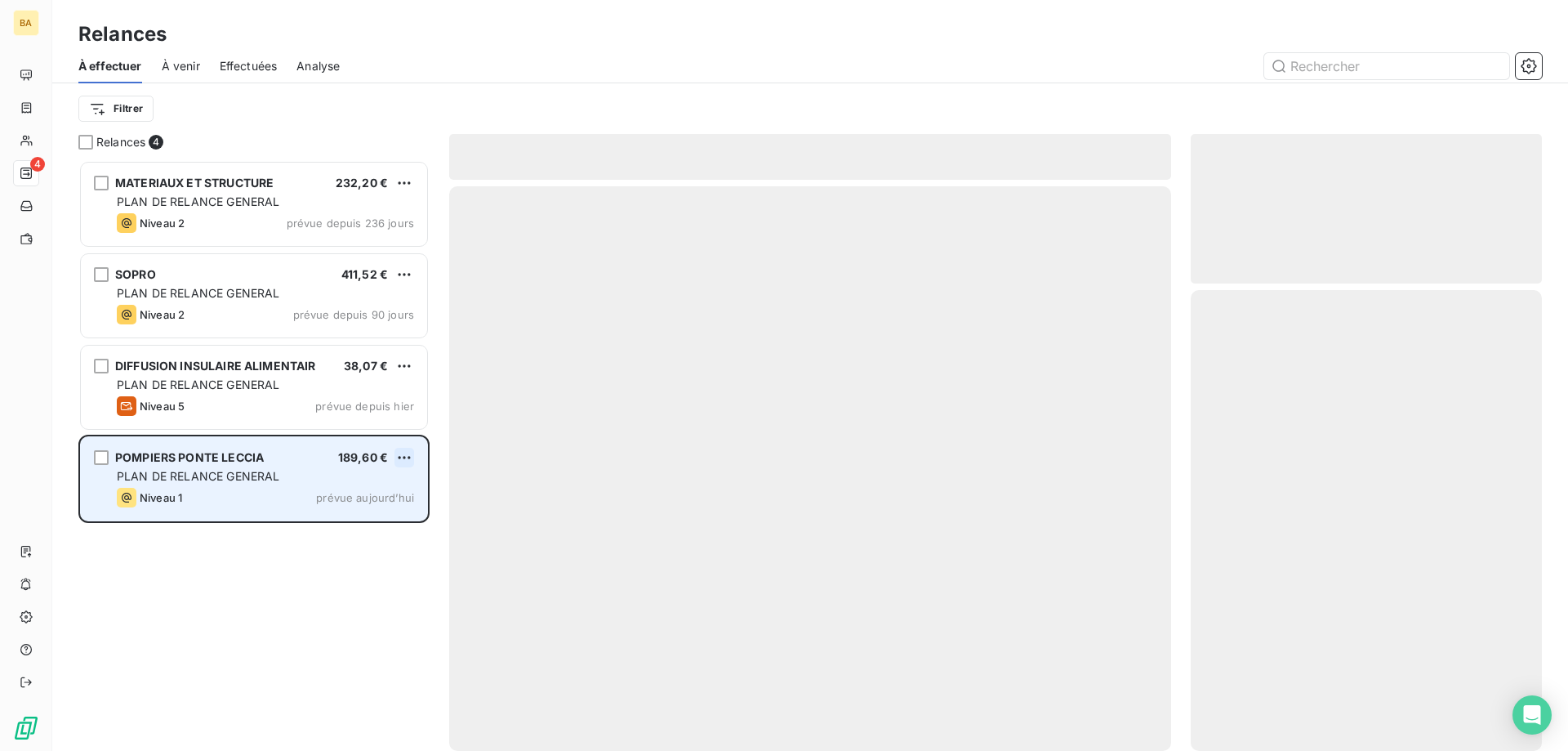
click at [404, 456] on html "BA 4 Relances À effectuer À venir Effectuées Analyse Filtrer Relances 4 MATERIA…" at bounding box center [784, 376] width 1568 height 751
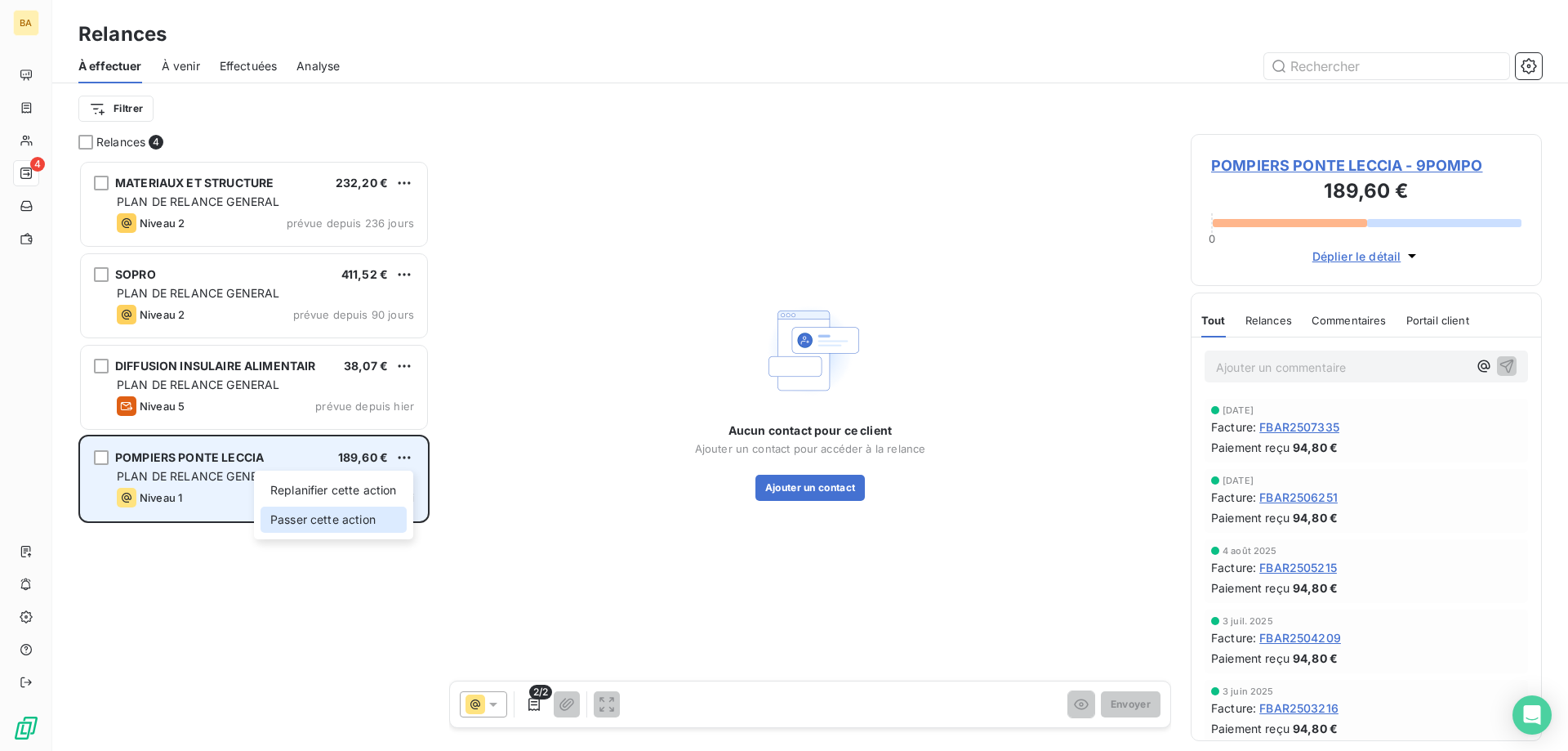
click at [330, 520] on div "Passer cette action" at bounding box center [334, 519] width 146 height 26
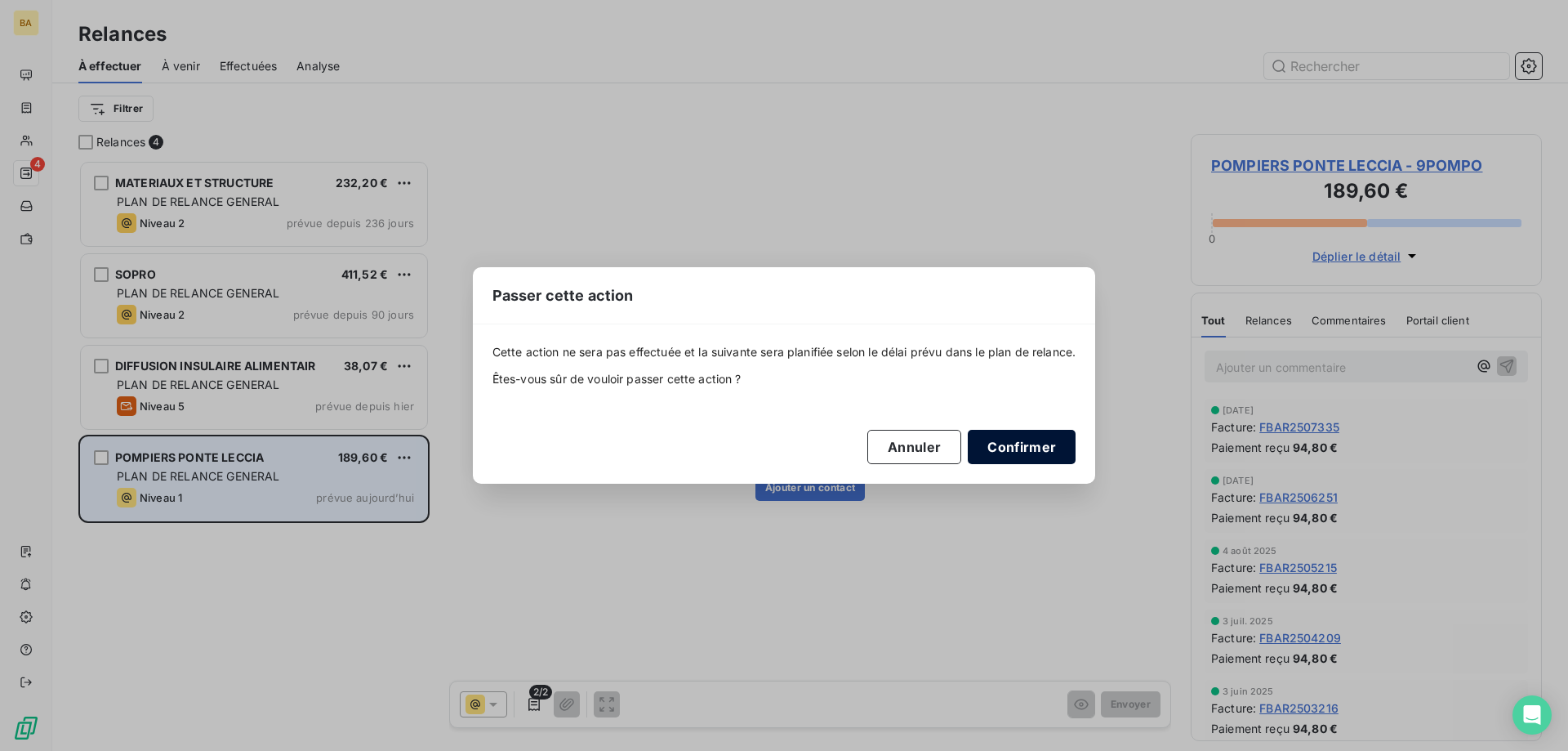
drag, startPoint x: 1081, startPoint y: 439, endPoint x: 992, endPoint y: 452, distance: 89.9
click at [1076, 440] on div "Cette action ne sera pas effectuée et la suivante sera planifiée selon le délai…" at bounding box center [784, 403] width 623 height 158
click at [1030, 454] on button "Confirmer" at bounding box center [1022, 446] width 108 height 34
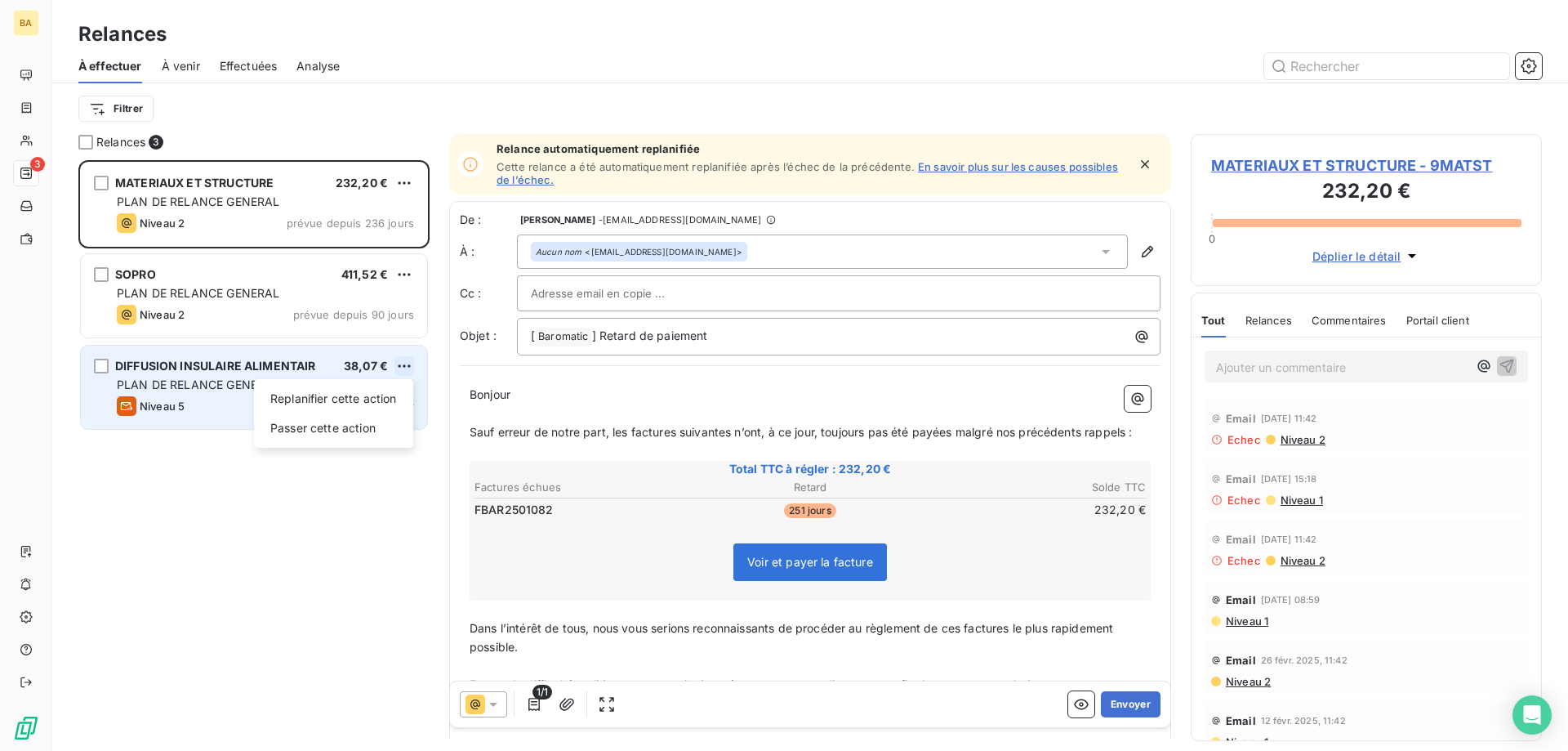
click at [402, 367] on html "BA 3 Relances À effectuer À venir Effectuées Analyse Filtrer Relances 3 MATERIA…" at bounding box center [784, 376] width 1568 height 751
click at [315, 435] on div "Passer cette action" at bounding box center [334, 427] width 146 height 26
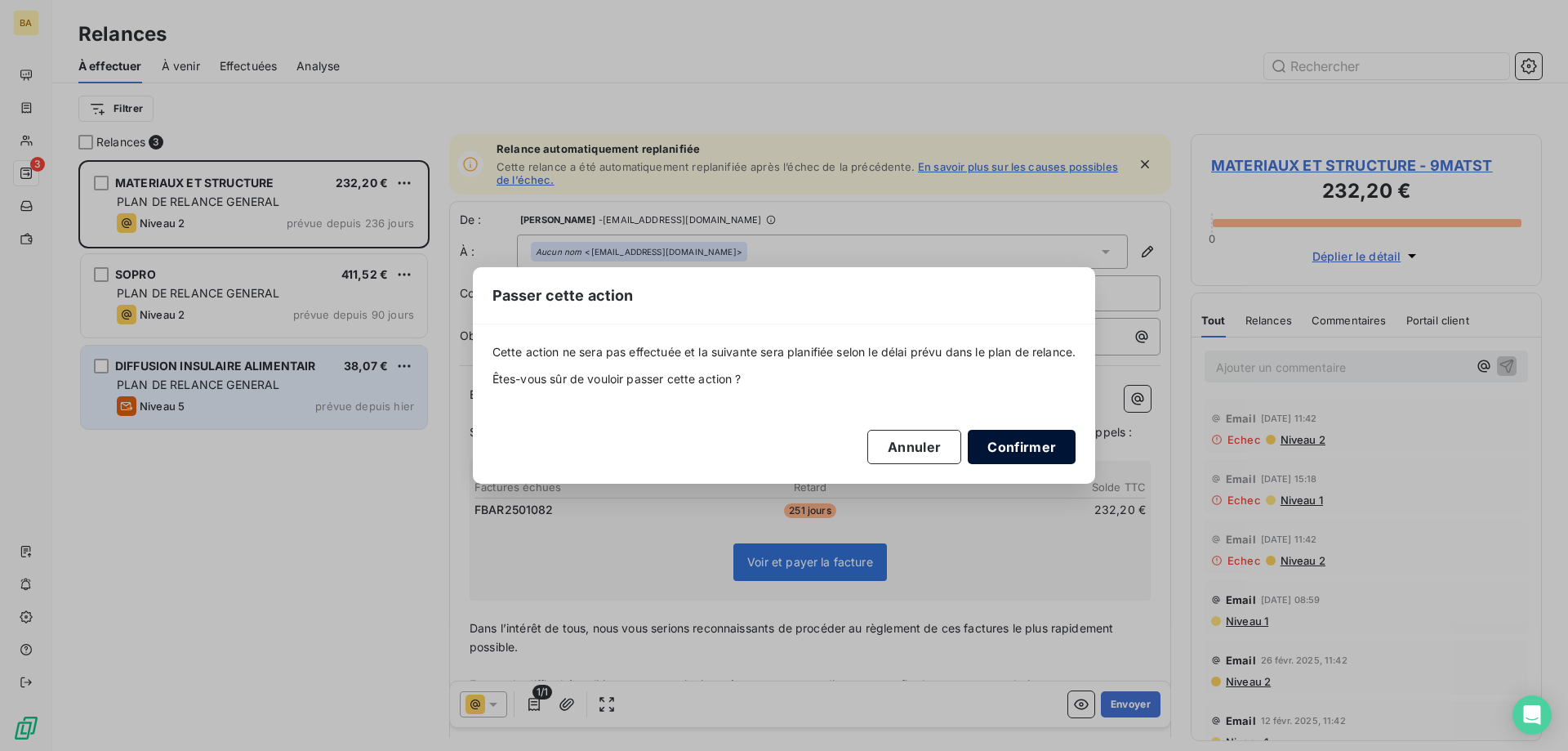
click at [1025, 445] on button "Confirmer" at bounding box center [1022, 446] width 108 height 34
